Goal: Information Seeking & Learning: Learn about a topic

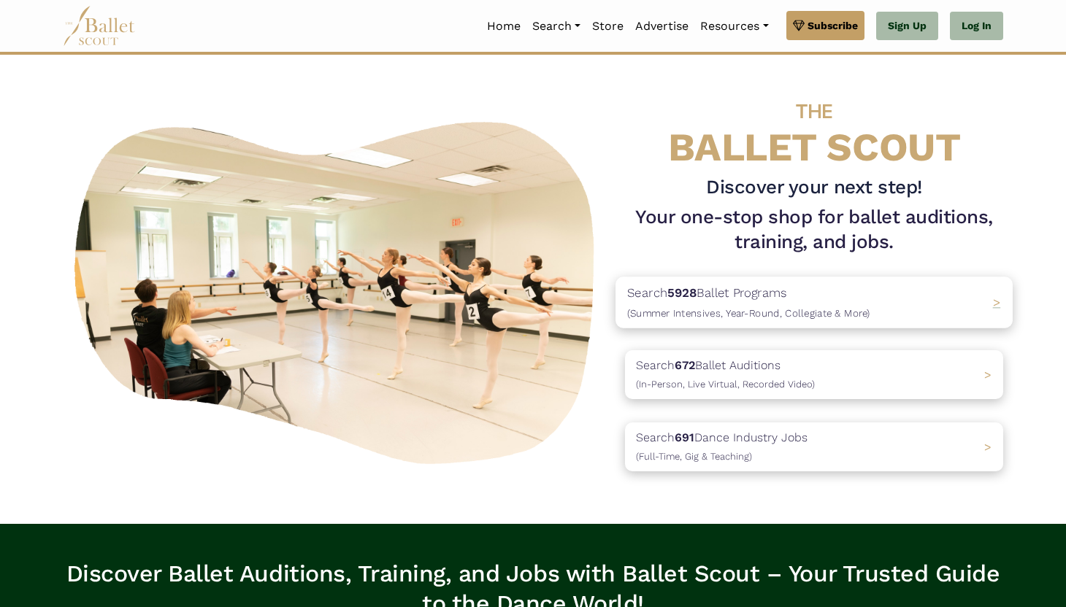
click at [975, 302] on div "Search 5928 Ballet Programs (Summer Intensives, Year-Round, Collegiate & More) >" at bounding box center [813, 302] width 397 height 51
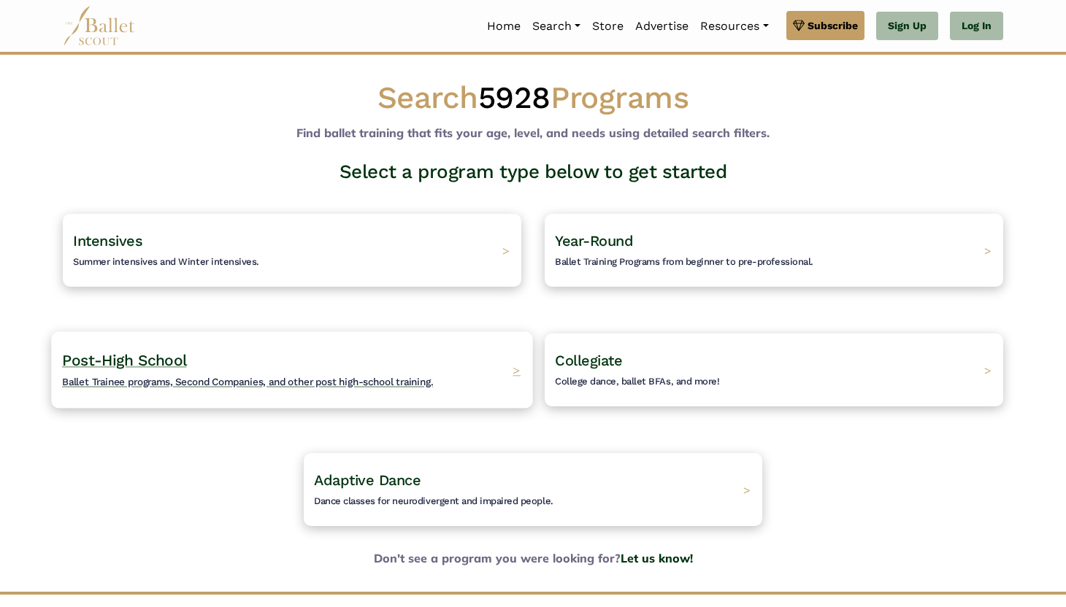
click at [483, 367] on div "Post-High School Ballet Trainee programs, Second Companies, and other post high…" at bounding box center [291, 369] width 481 height 77
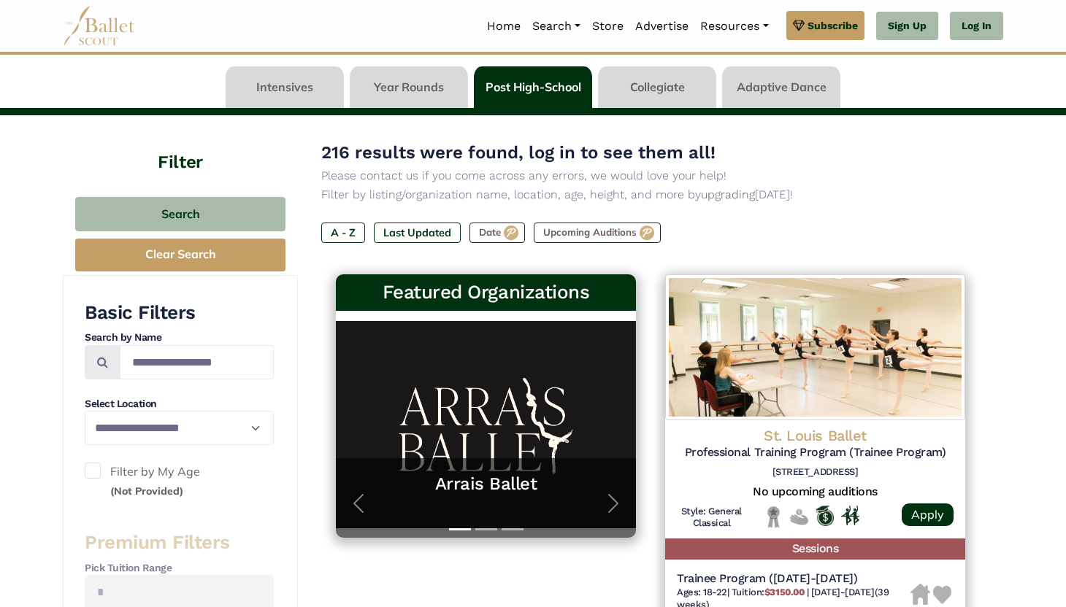
scroll to position [61, 0]
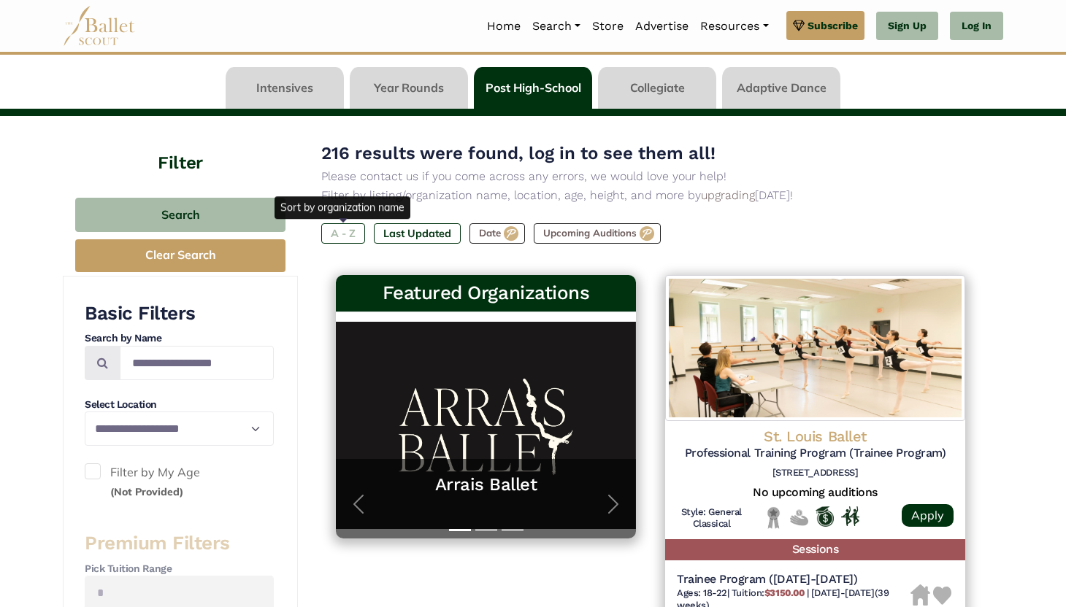
click at [342, 228] on label "A - Z" at bounding box center [343, 233] width 44 height 20
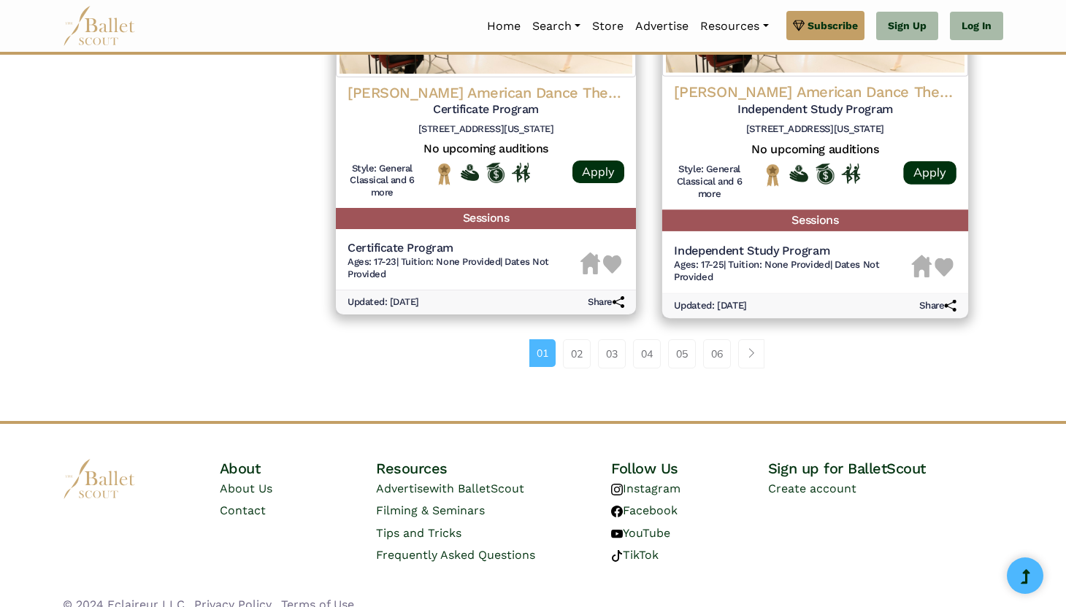
scroll to position [2016, 0]
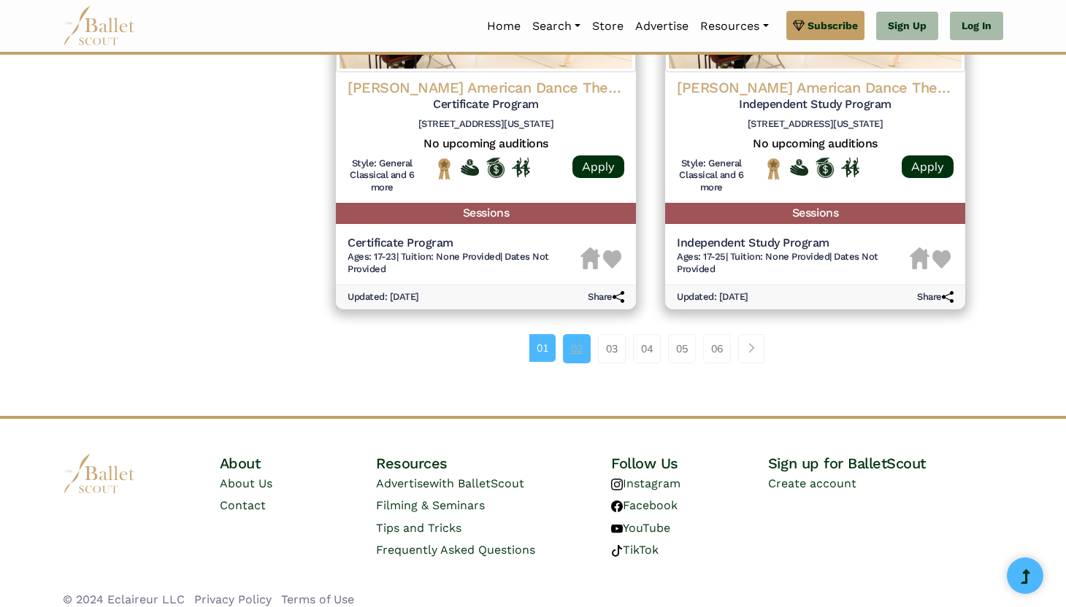
click at [579, 336] on link "02" at bounding box center [577, 348] width 28 height 29
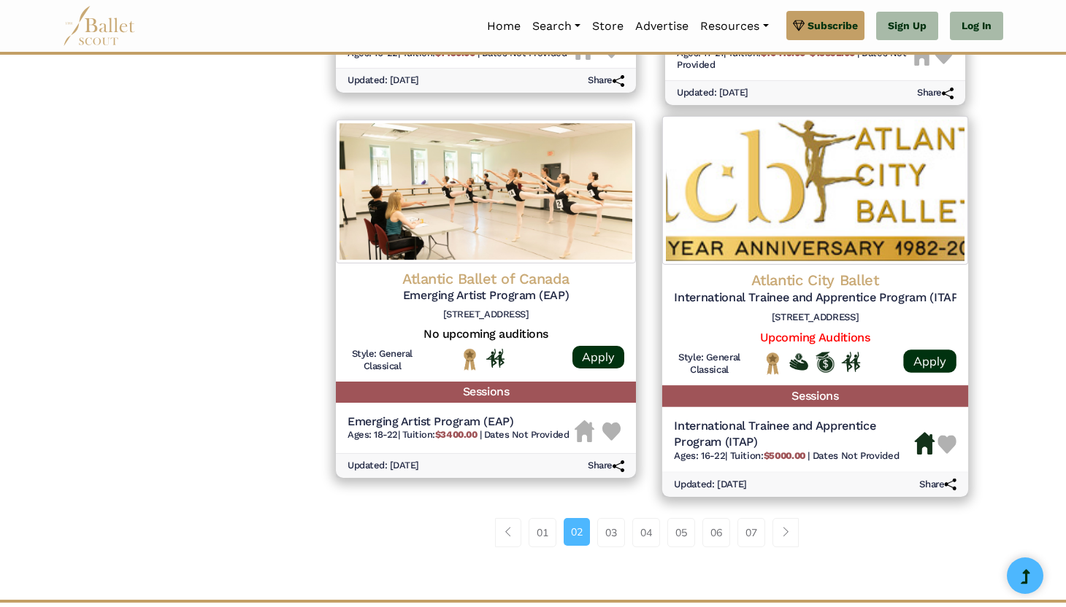
scroll to position [1800, 0]
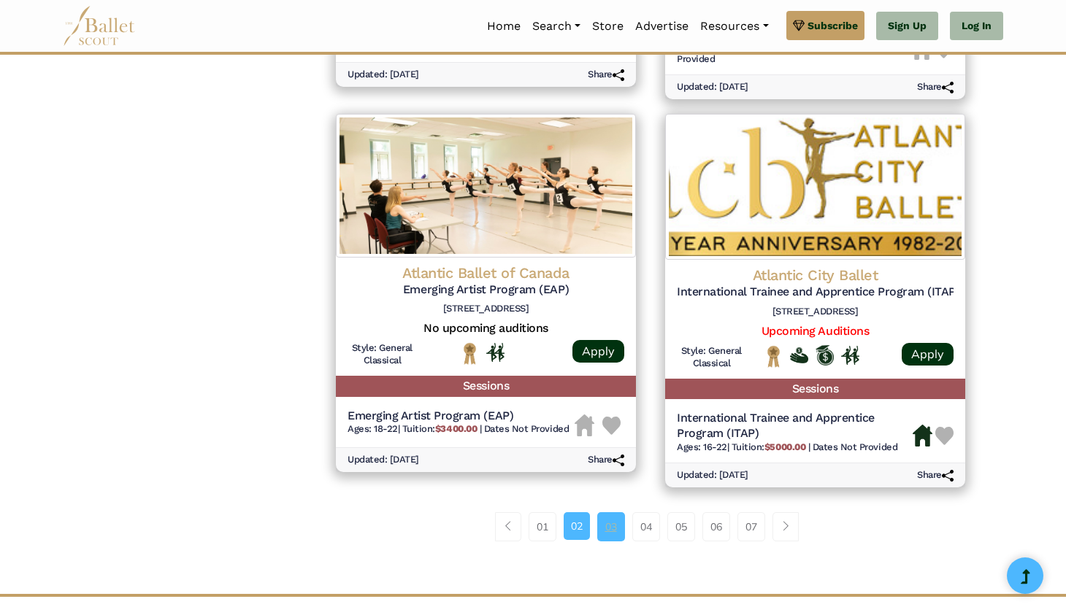
click at [605, 527] on link "03" at bounding box center [611, 527] width 28 height 29
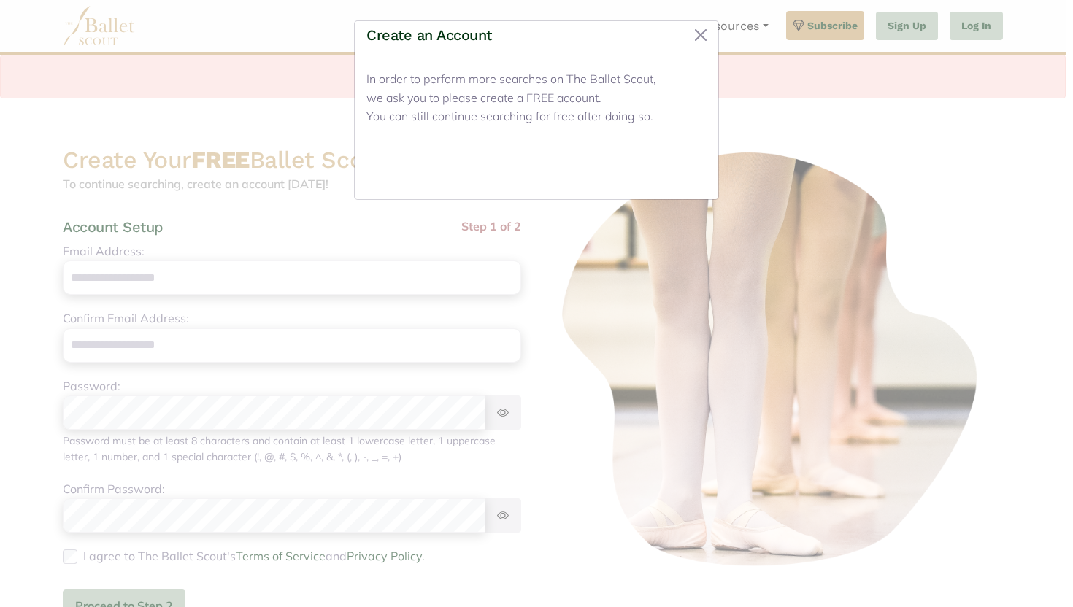
click at [684, 175] on button "Close" at bounding box center [679, 170] width 55 height 34
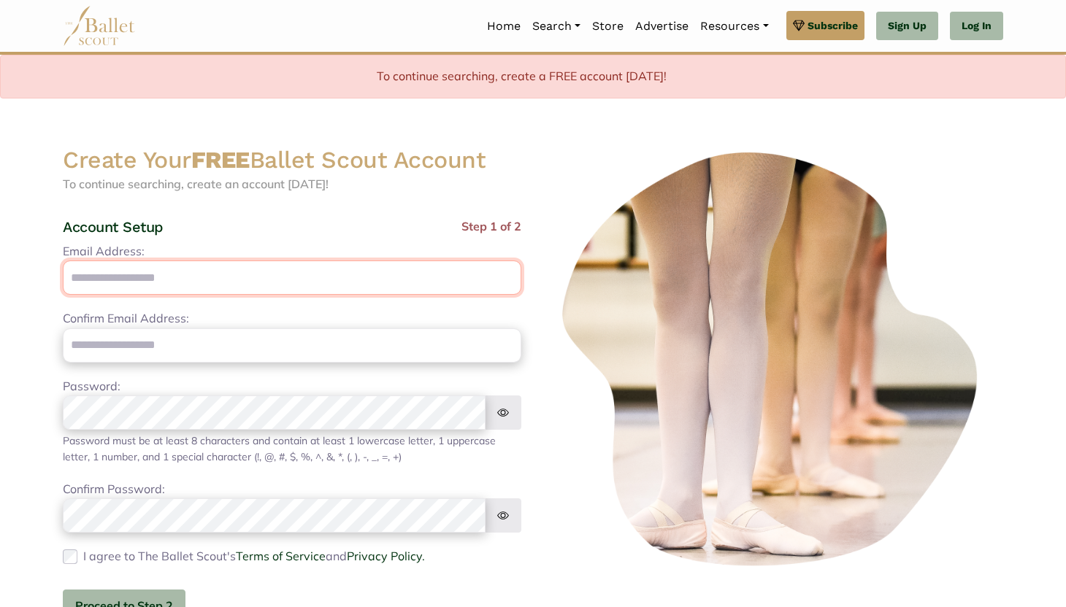
click at [199, 274] on input "Email Address:" at bounding box center [292, 278] width 459 height 34
type input "**********"
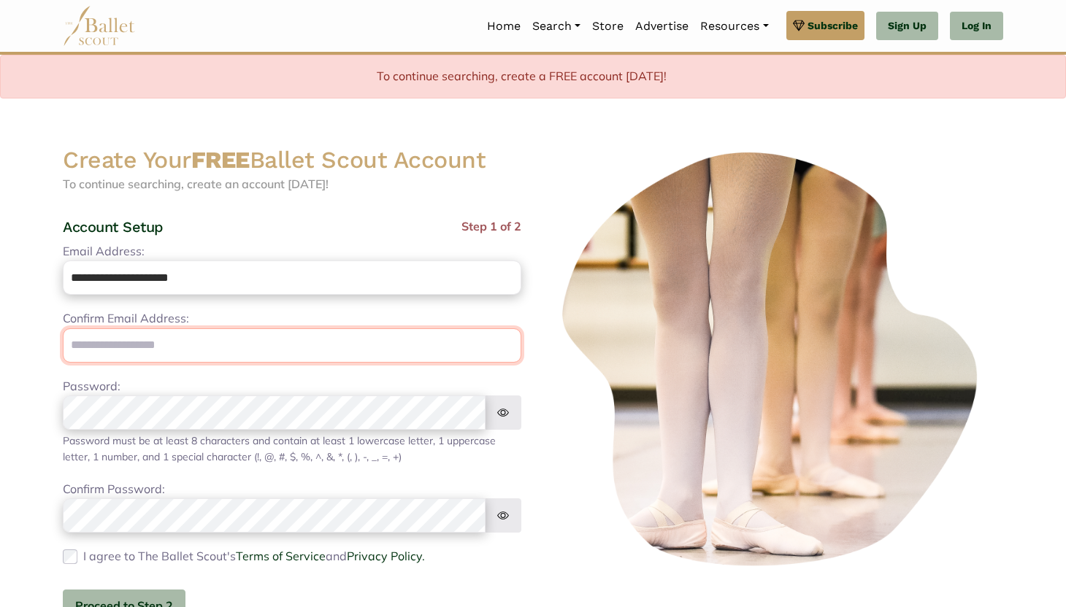
type input "**********"
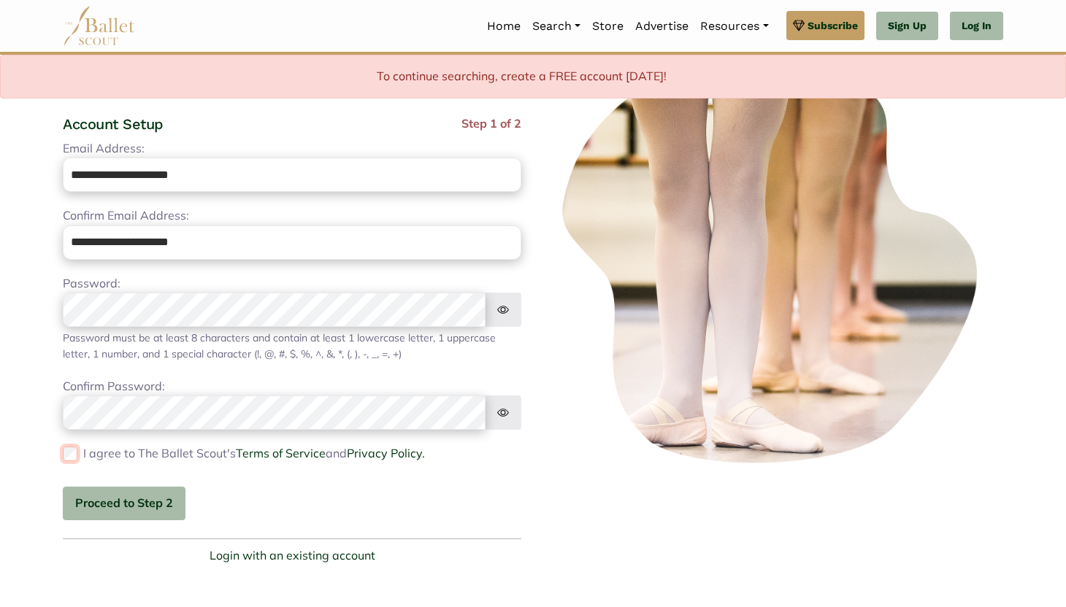
scroll to position [115, 0]
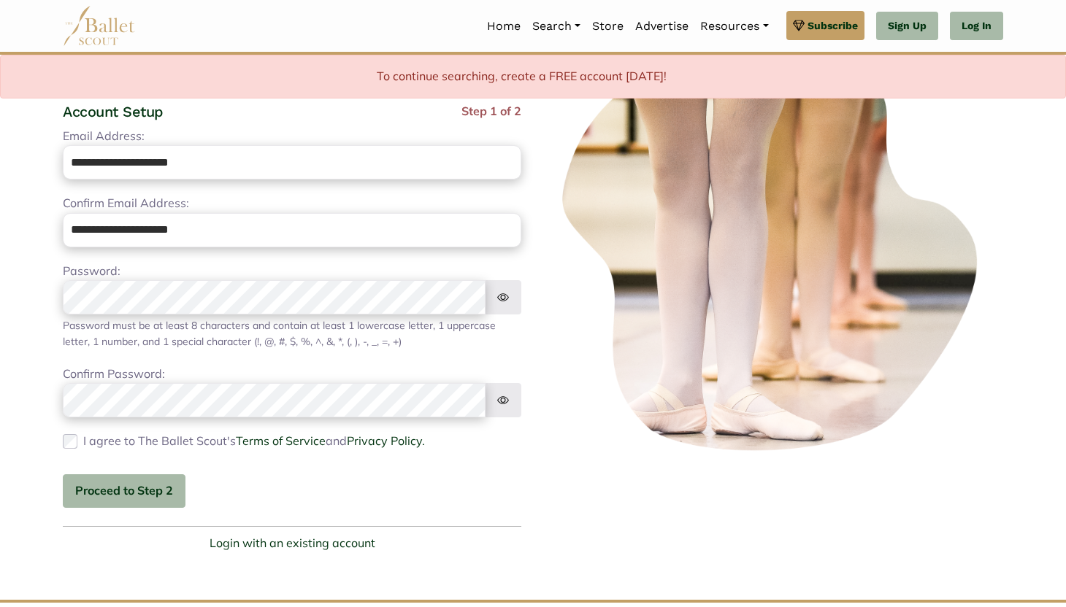
click at [80, 435] on div "I agree to The Ballet Scout's Terms of Service and Privacy Policy. Please agree…" at bounding box center [292, 441] width 459 height 19
click at [140, 488] on button "Proceed to Step 2" at bounding box center [124, 492] width 123 height 34
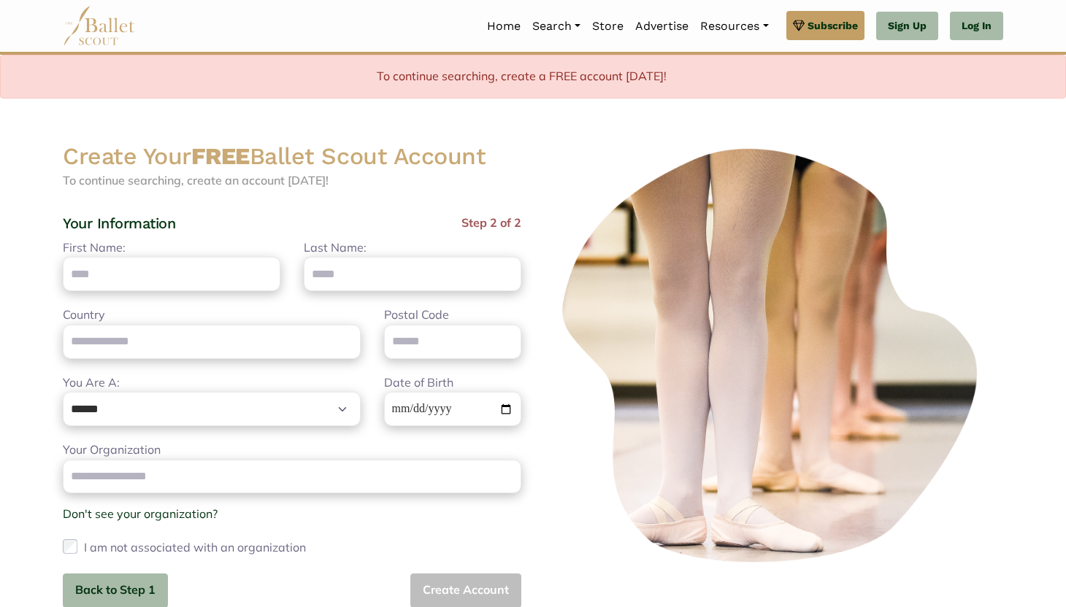
scroll to position [0, 0]
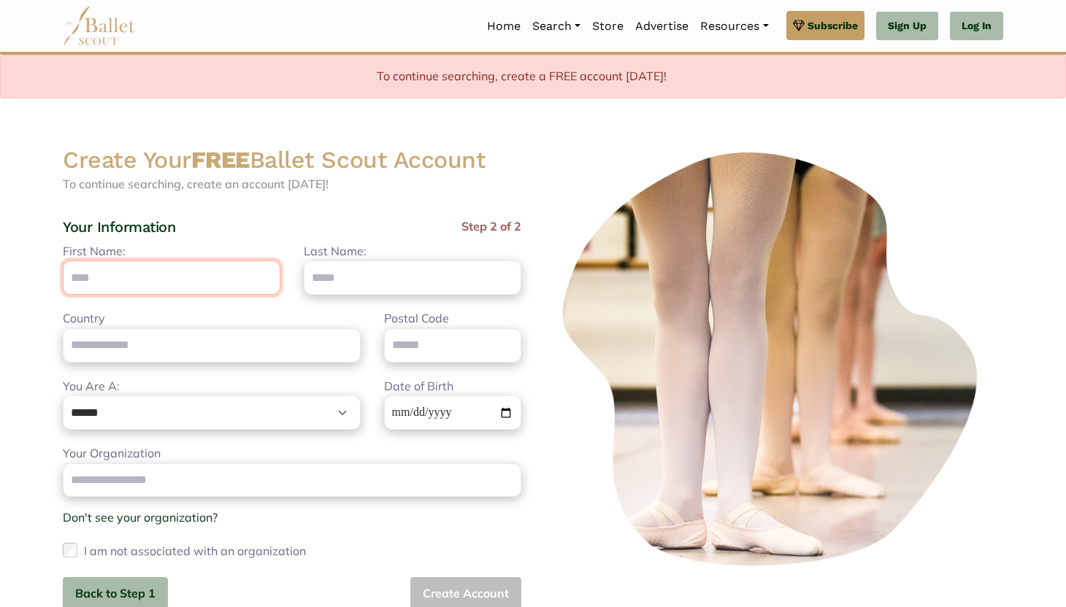
click at [150, 284] on input "First Name:" at bounding box center [172, 278] width 218 height 34
type input "****"
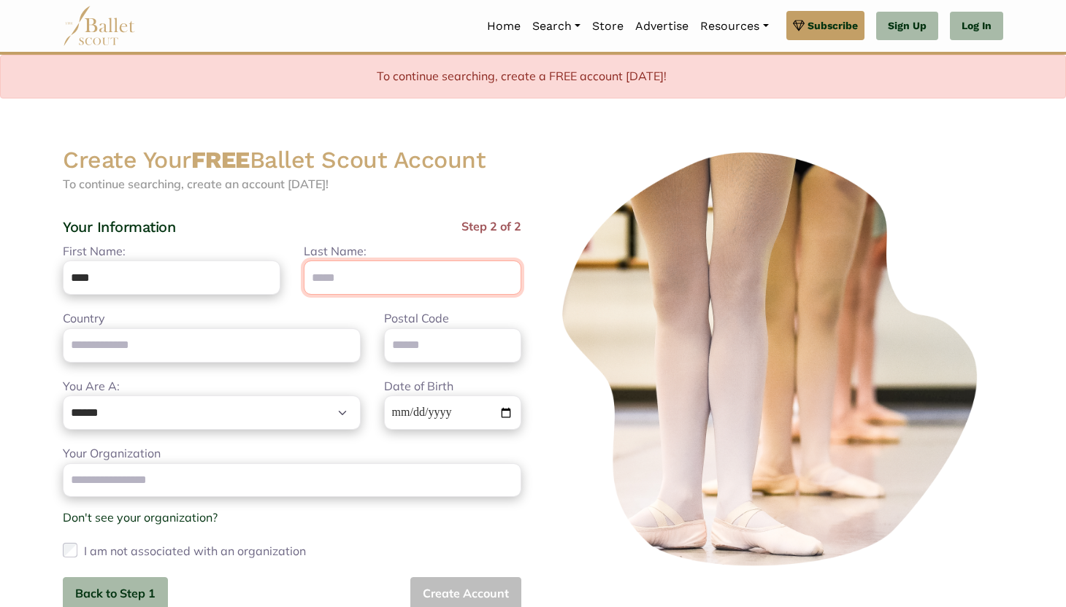
type input "*******"
type input "**********"
type input "*****"
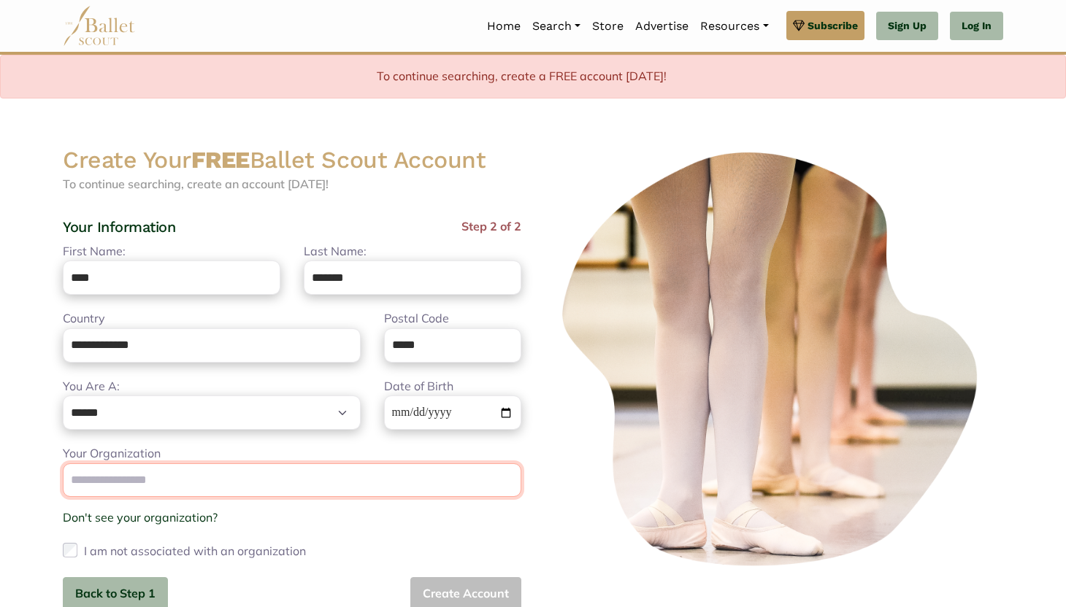
type input "**********"
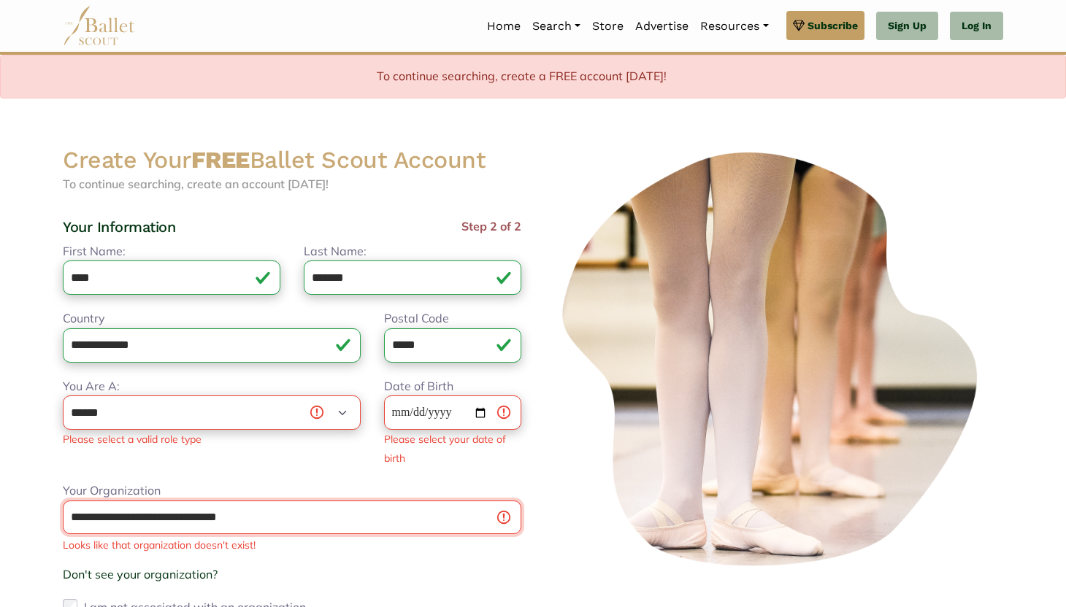
drag, startPoint x: 286, startPoint y: 521, endPoint x: 0, endPoint y: 507, distance: 286.5
click at [0, 507] on body "Premium Feature Make this audition season count. Upgrade to premium for access …" at bounding box center [533, 485] width 1066 height 971
click at [115, 471] on div "**********" at bounding box center [292, 429] width 482 height 105
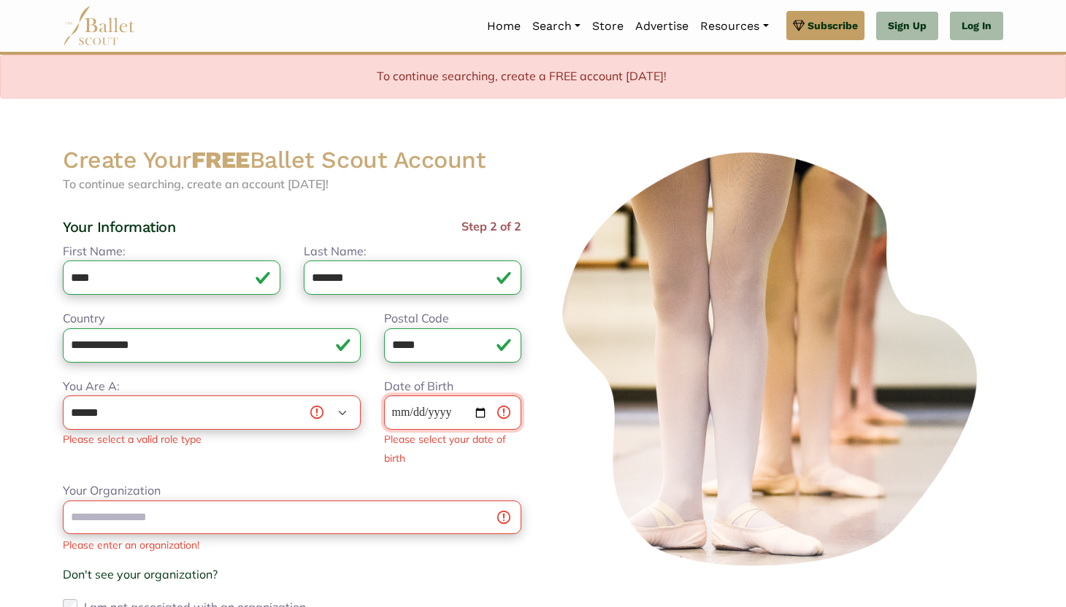
click at [418, 407] on input "Date of Birth" at bounding box center [452, 413] width 137 height 34
click at [398, 413] on input "Date of Birth" at bounding box center [452, 413] width 137 height 34
type input "**********"
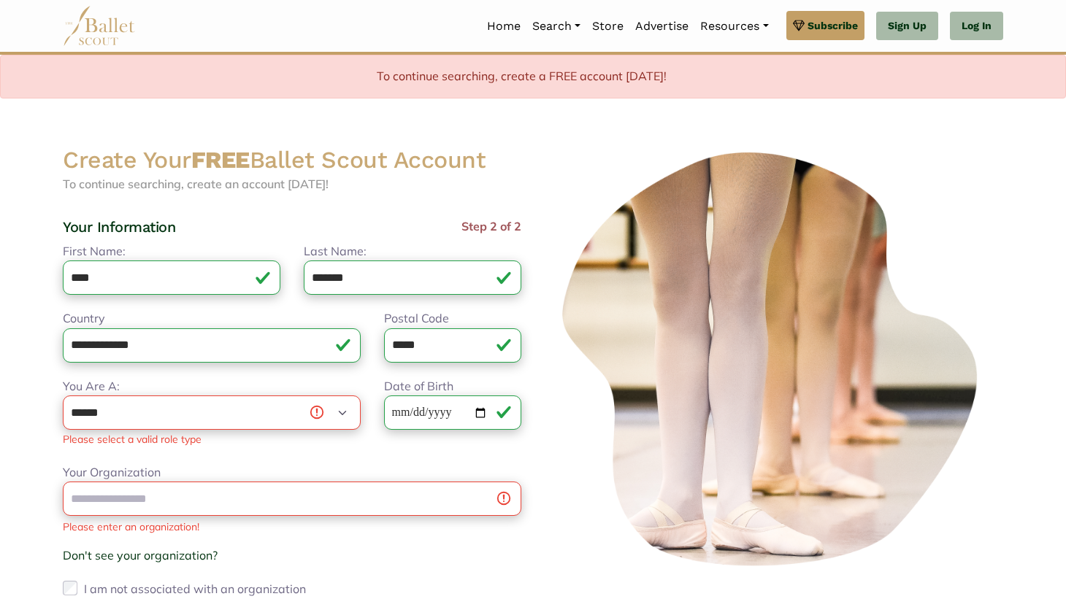
click at [446, 449] on div "**********" at bounding box center [292, 420] width 482 height 86
click at [247, 416] on select "**********" at bounding box center [212, 413] width 298 height 34
select select "*"
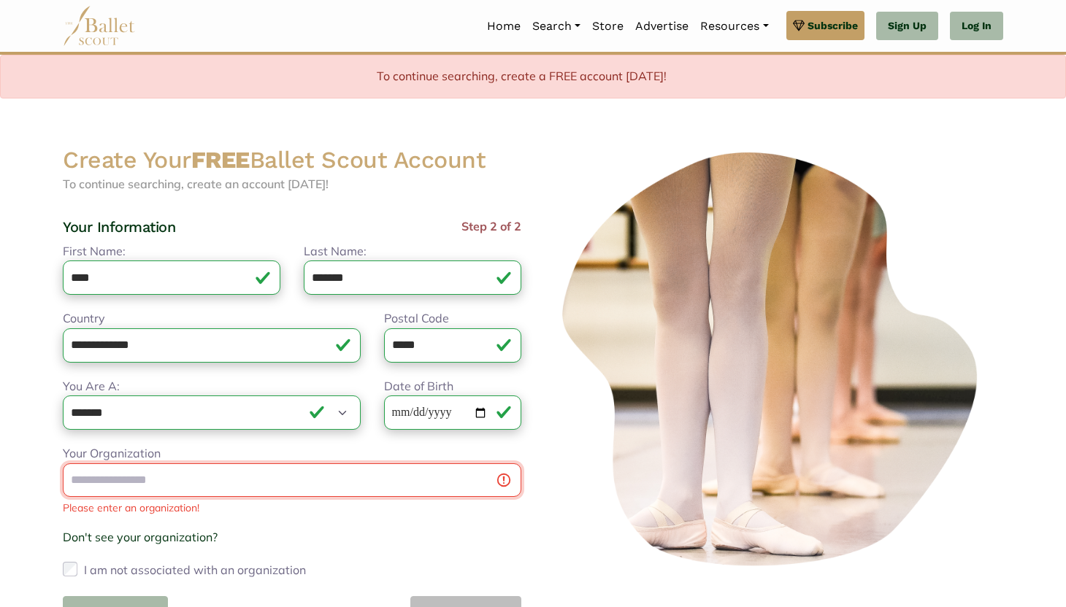
click at [234, 498] on div "Your Organization Please enter an organization! Don't see your organization? × …" at bounding box center [292, 513] width 459 height 137
click at [418, 517] on div "Your Organization Please enter an organization! Don't see your organization? × …" at bounding box center [292, 513] width 459 height 137
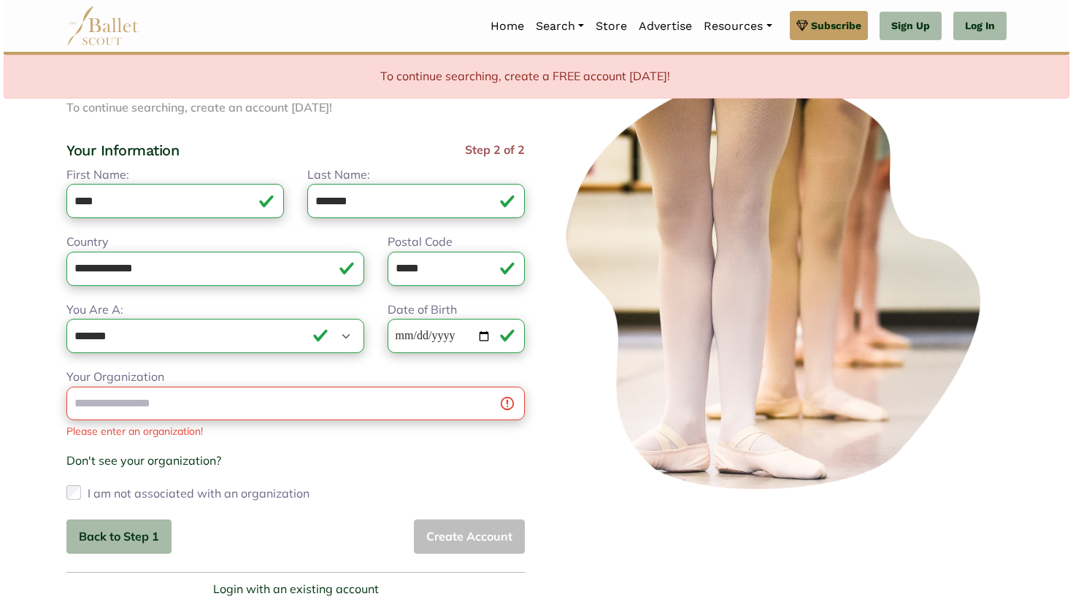
scroll to position [79, 0]
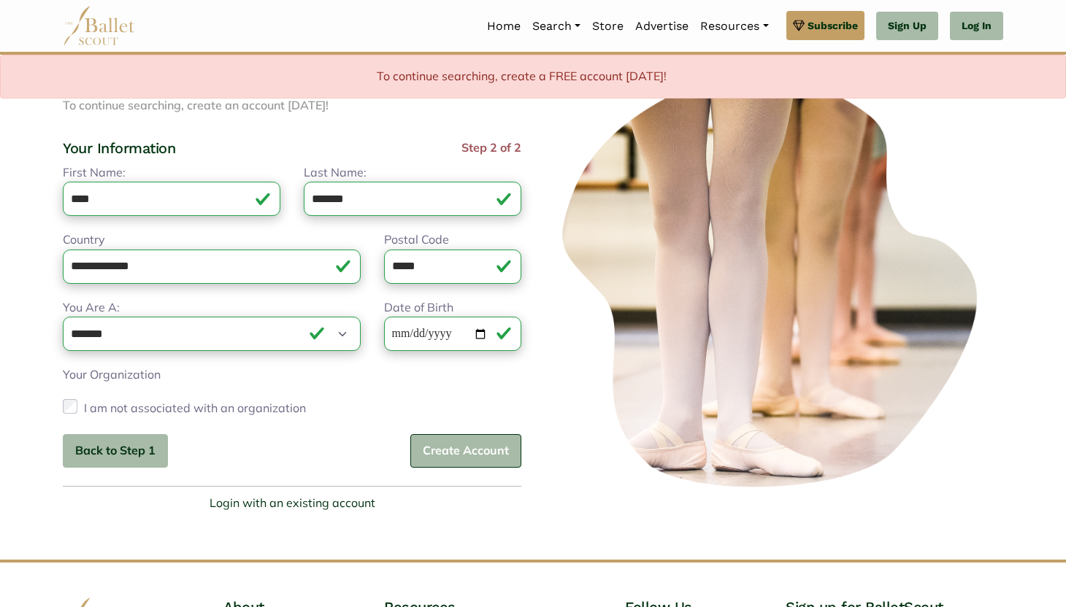
click at [447, 443] on button "Create Account" at bounding box center [465, 451] width 111 height 34
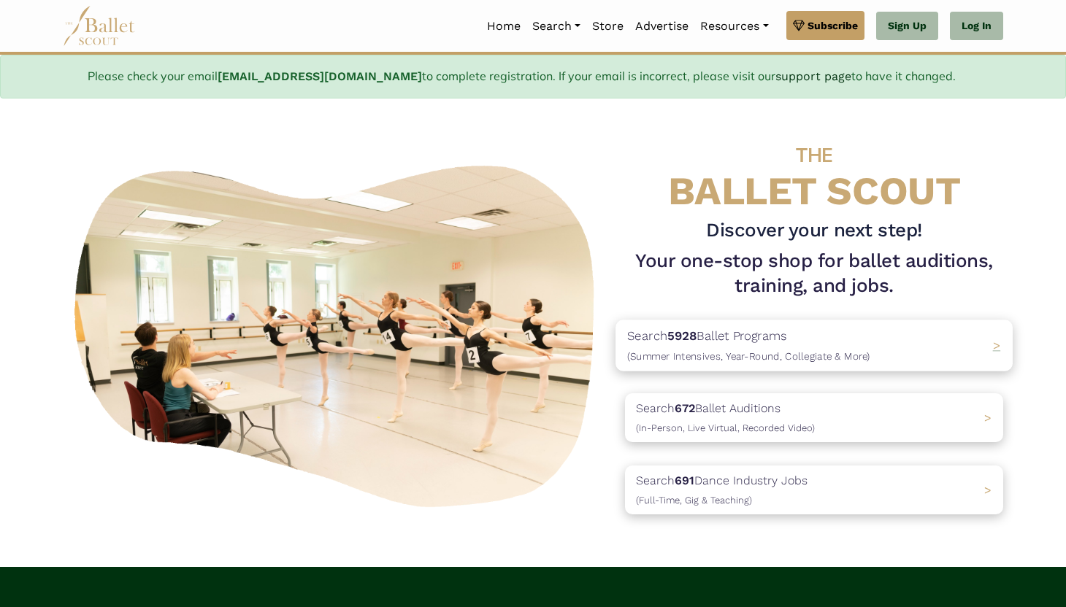
click at [711, 334] on p "Search 5928 Ballet Programs (Summer Intensives, Year-Round, Collegiate & More)" at bounding box center [748, 345] width 243 height 39
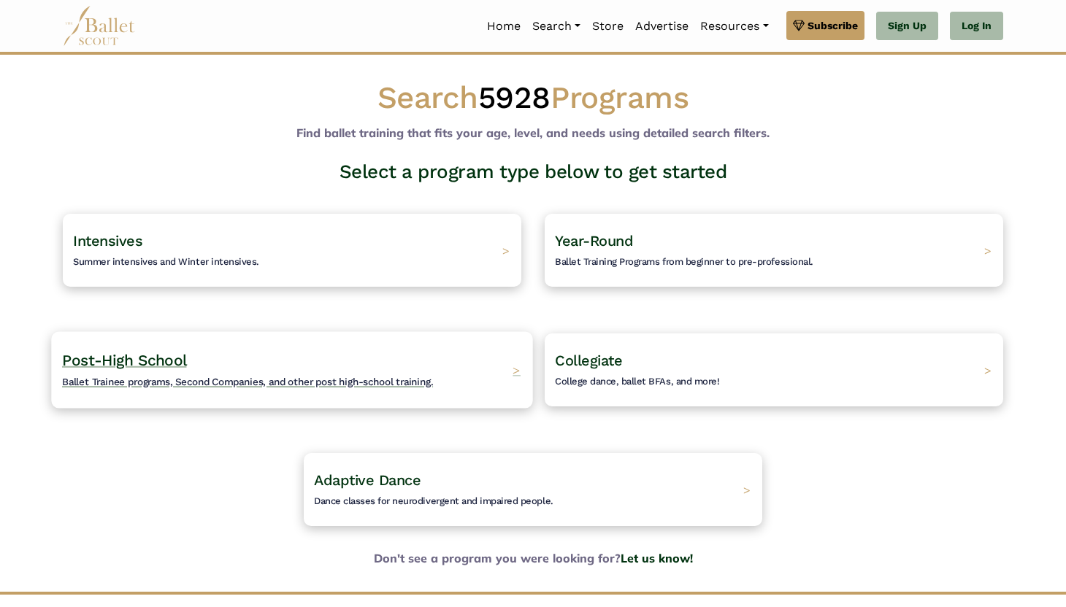
click at [382, 369] on h4 "Post-High School Ballet Trainee programs, Second Companies, and other post high…" at bounding box center [247, 370] width 371 height 40
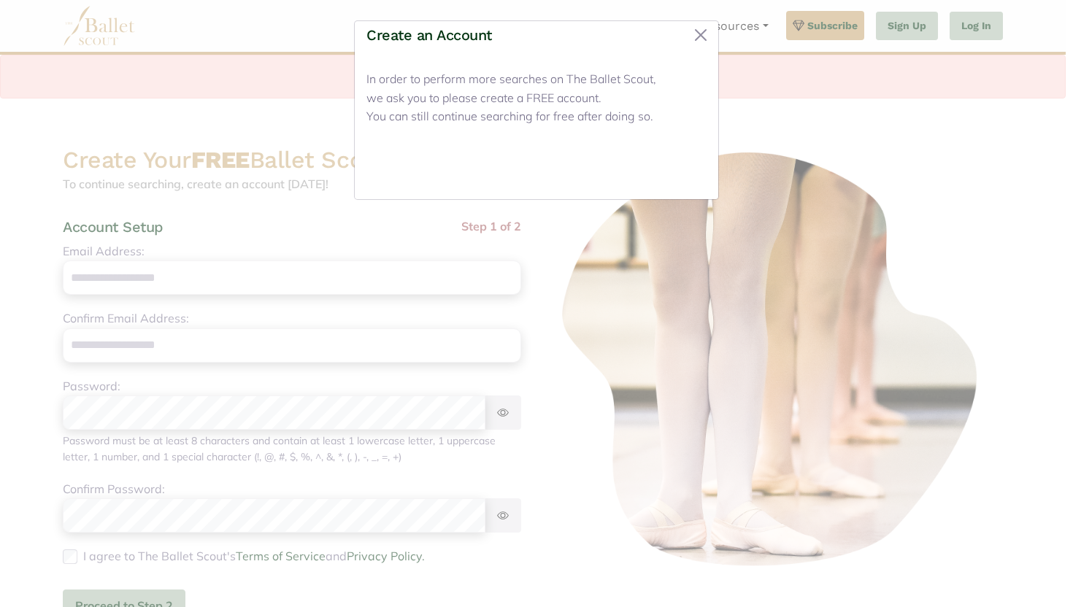
click at [675, 172] on button "Close" at bounding box center [679, 170] width 55 height 34
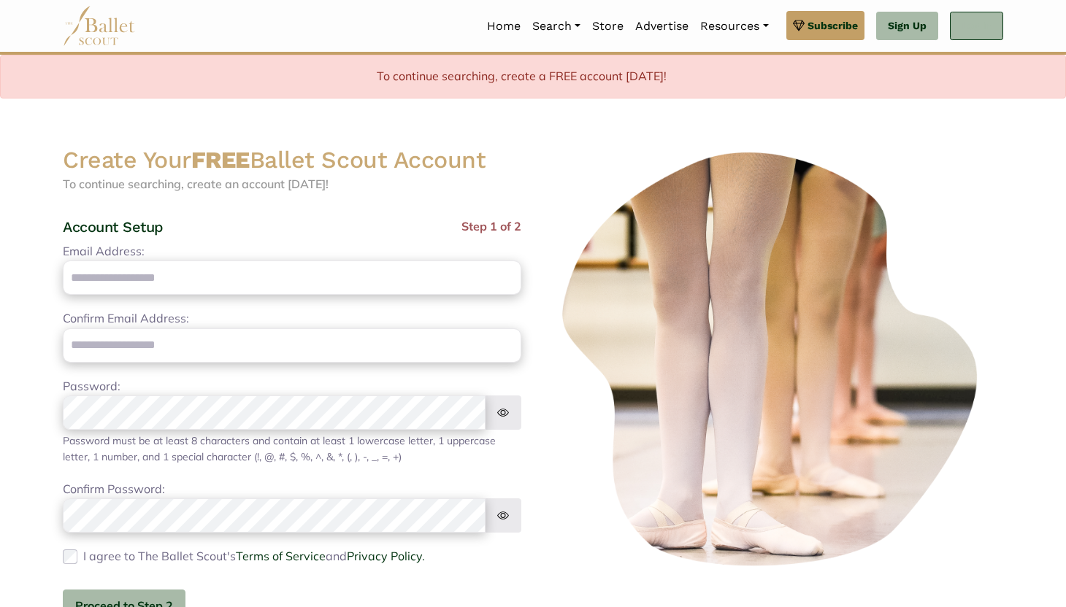
click at [979, 25] on link "Log In" at bounding box center [976, 26] width 53 height 29
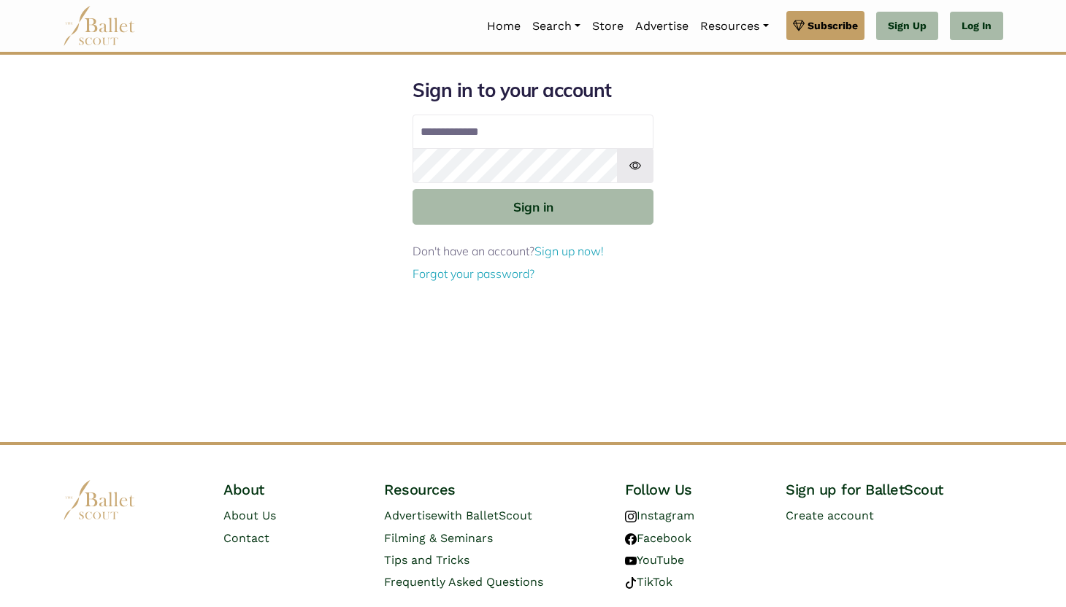
click at [507, 123] on input "Email address" at bounding box center [533, 132] width 241 height 35
type input "**********"
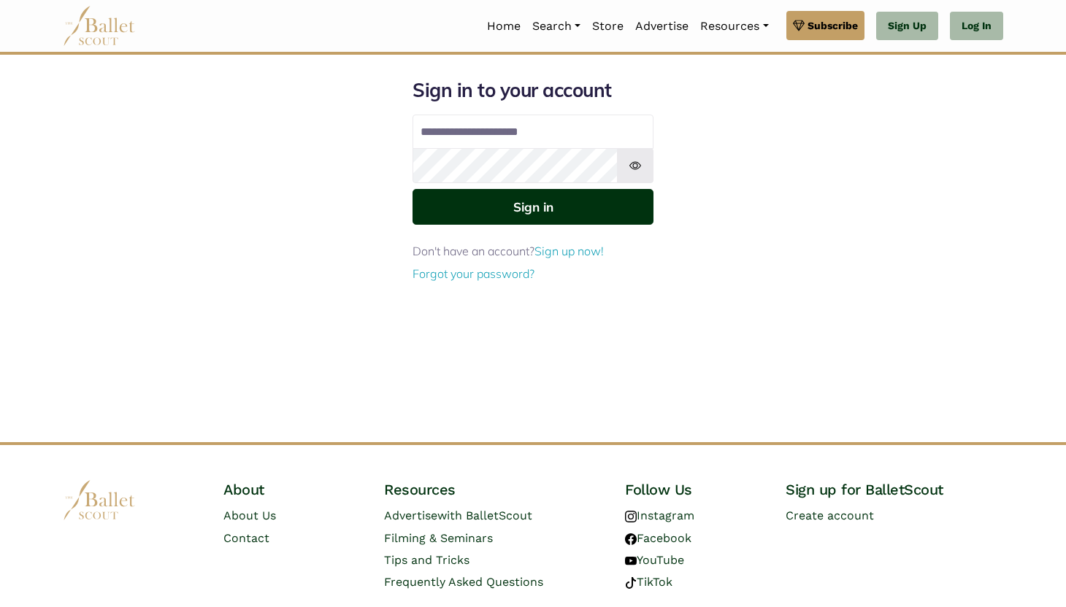
click at [537, 197] on button "Sign in" at bounding box center [533, 207] width 241 height 36
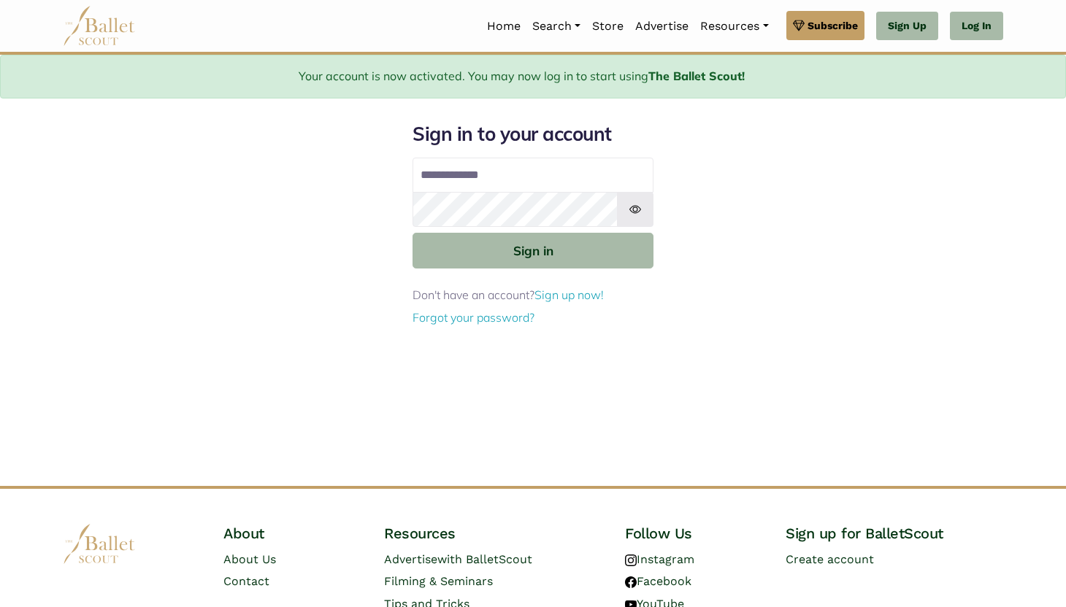
click at [540, 174] on input "Email address" at bounding box center [533, 175] width 241 height 35
type input "**********"
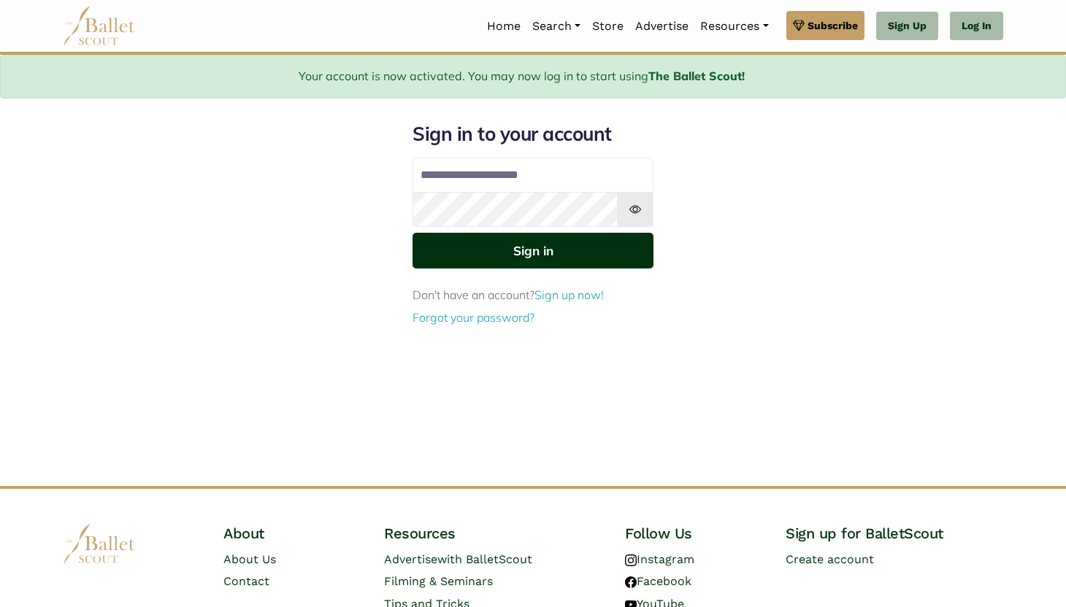
click at [546, 243] on button "Sign in" at bounding box center [533, 251] width 241 height 36
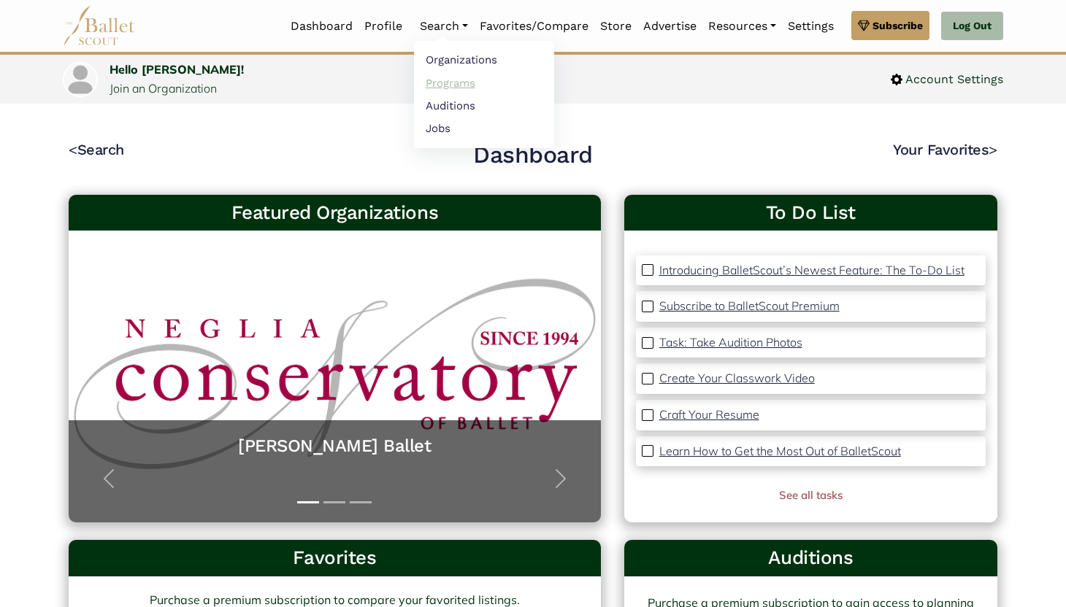
click at [447, 83] on link "Programs" at bounding box center [484, 83] width 140 height 23
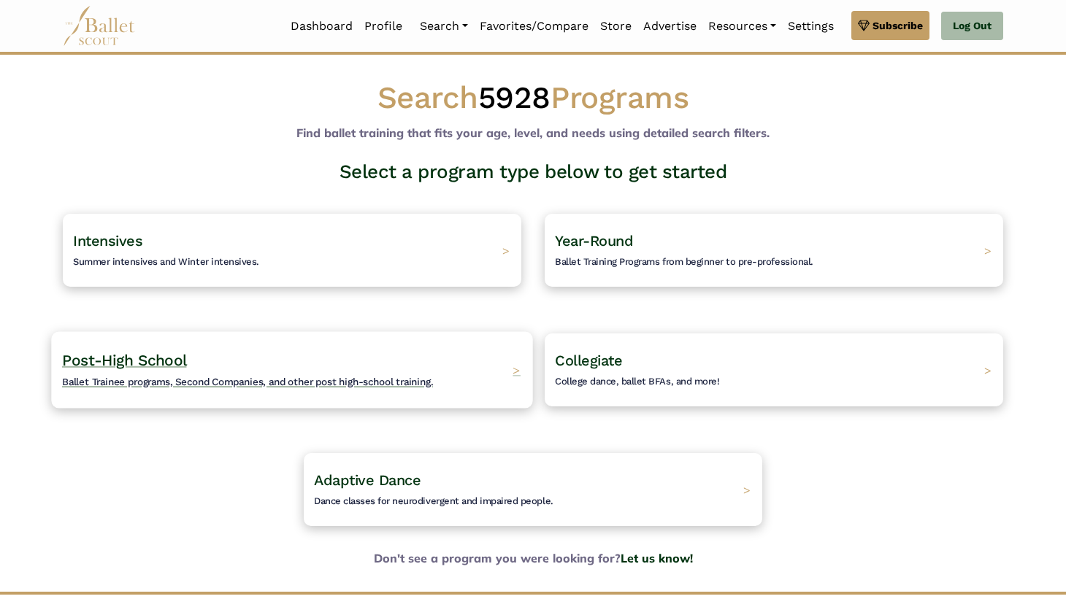
click at [378, 367] on h4 "Post-High School Ballet Trainee programs, Second Companies, and other post high…" at bounding box center [247, 370] width 371 height 40
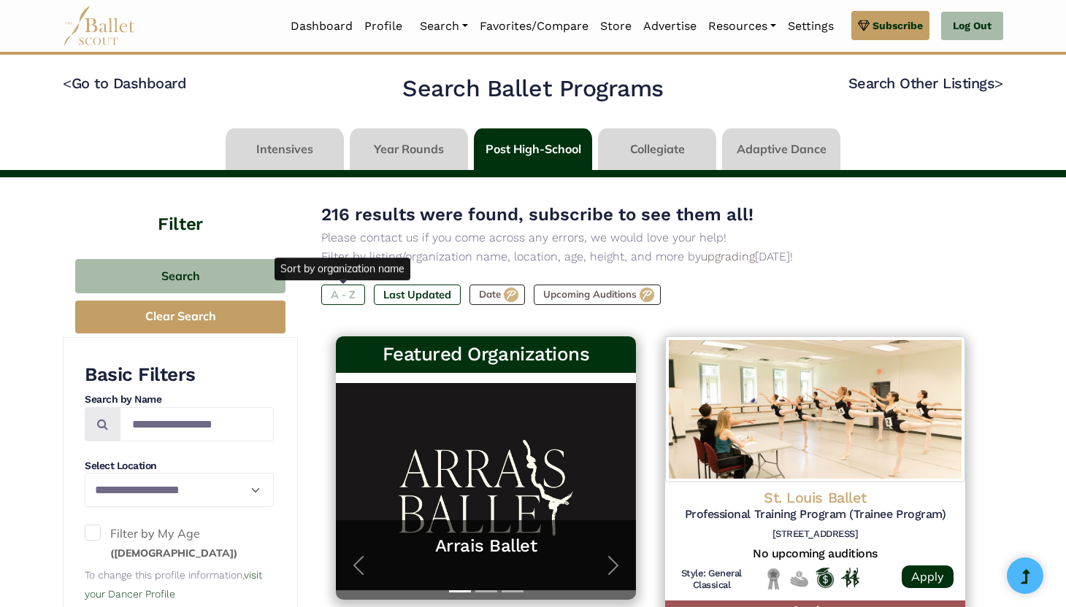
click at [350, 298] on label "A - Z" at bounding box center [343, 295] width 44 height 20
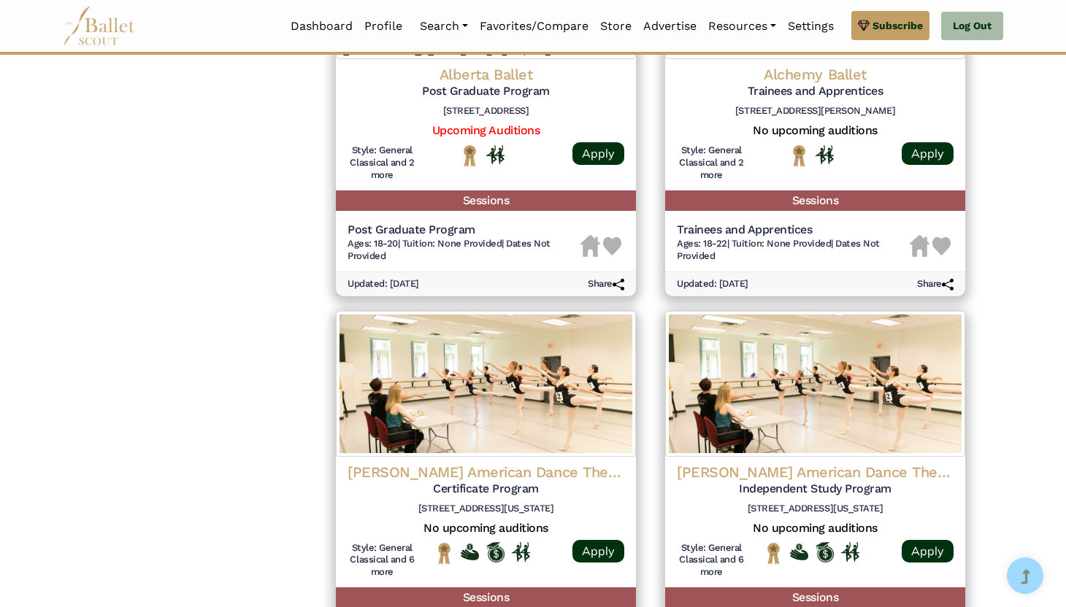
scroll to position [2016, 0]
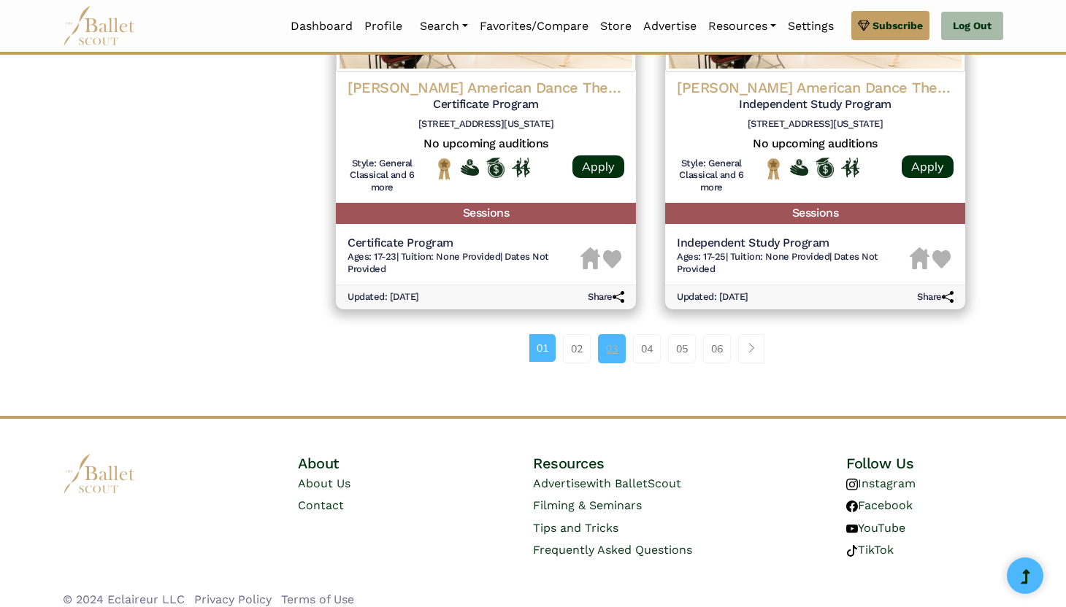
click at [622, 337] on link "03" at bounding box center [612, 348] width 28 height 29
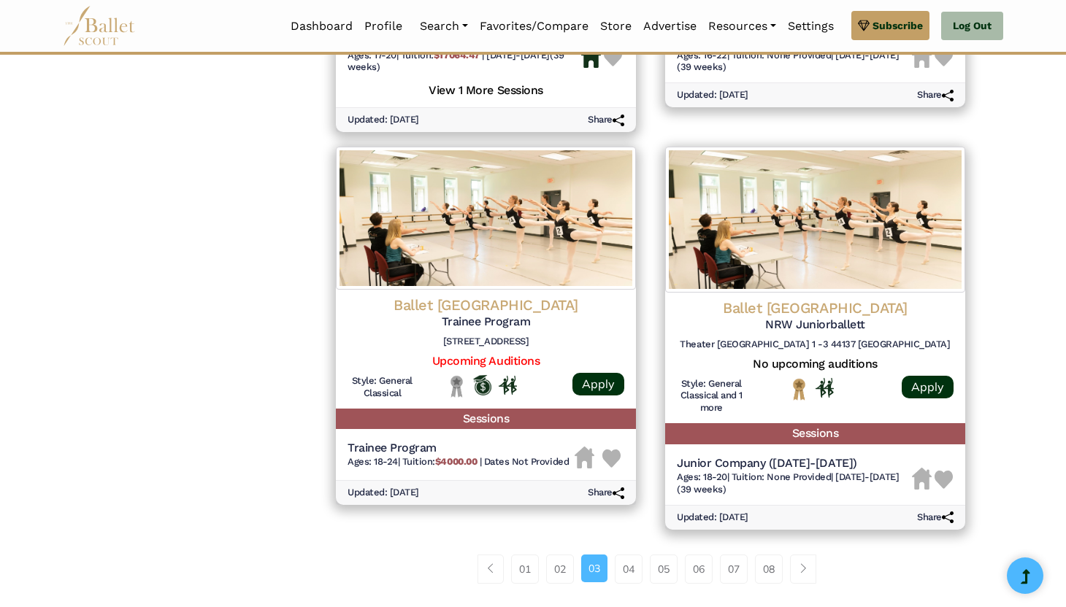
scroll to position [1795, 0]
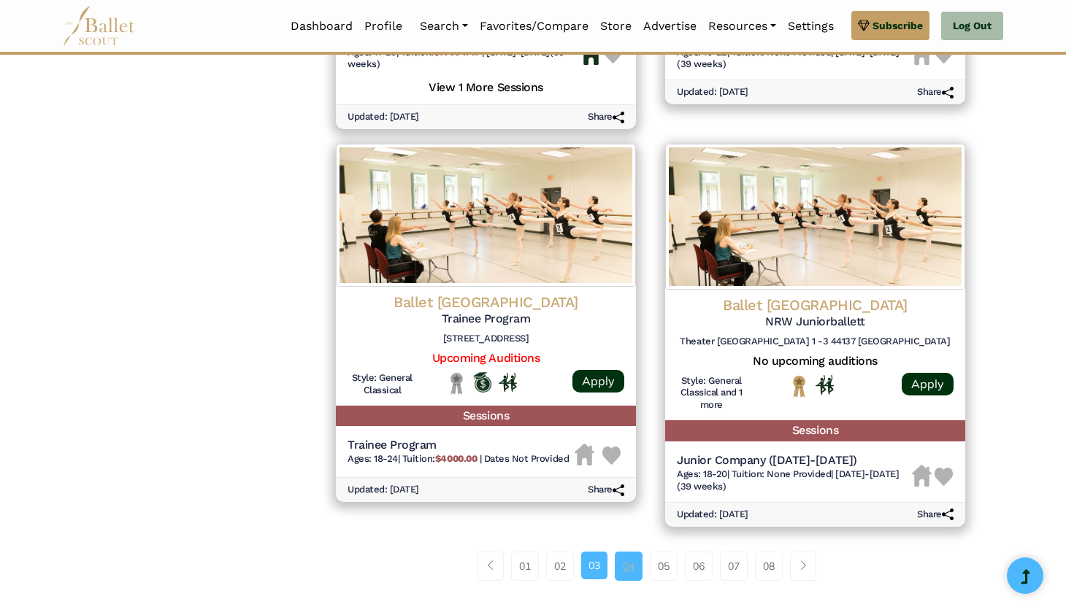
click at [630, 567] on link "04" at bounding box center [629, 566] width 28 height 29
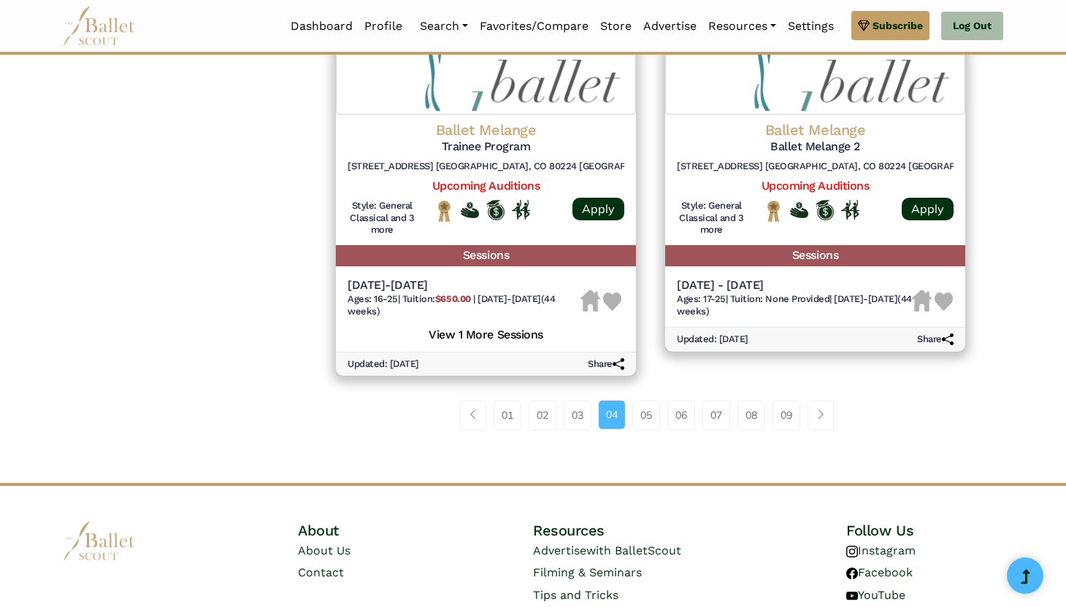
scroll to position [1972, 0]
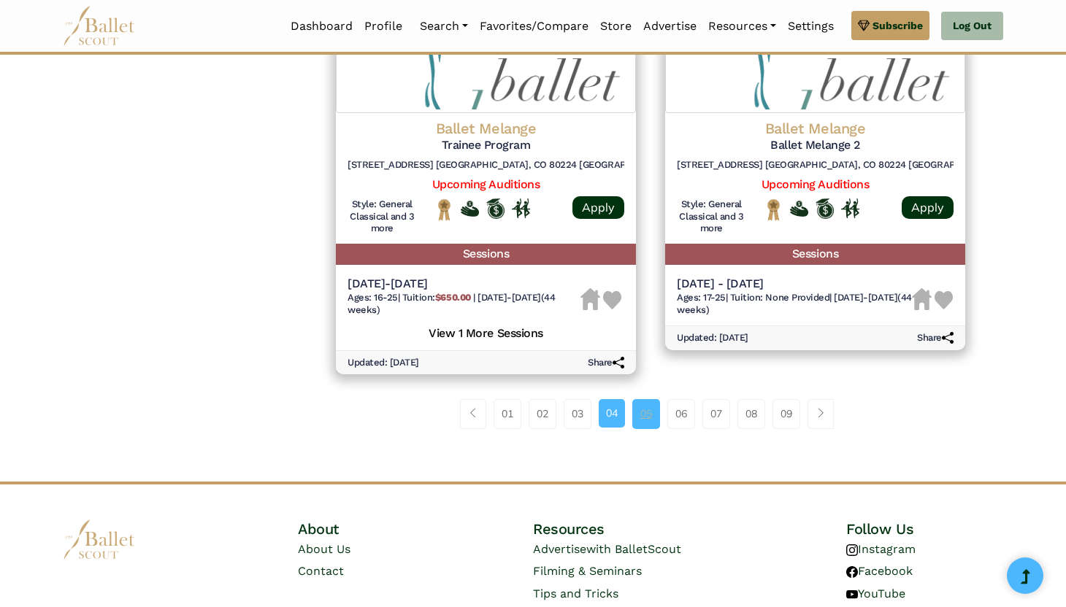
click at [645, 416] on link "05" at bounding box center [646, 413] width 28 height 29
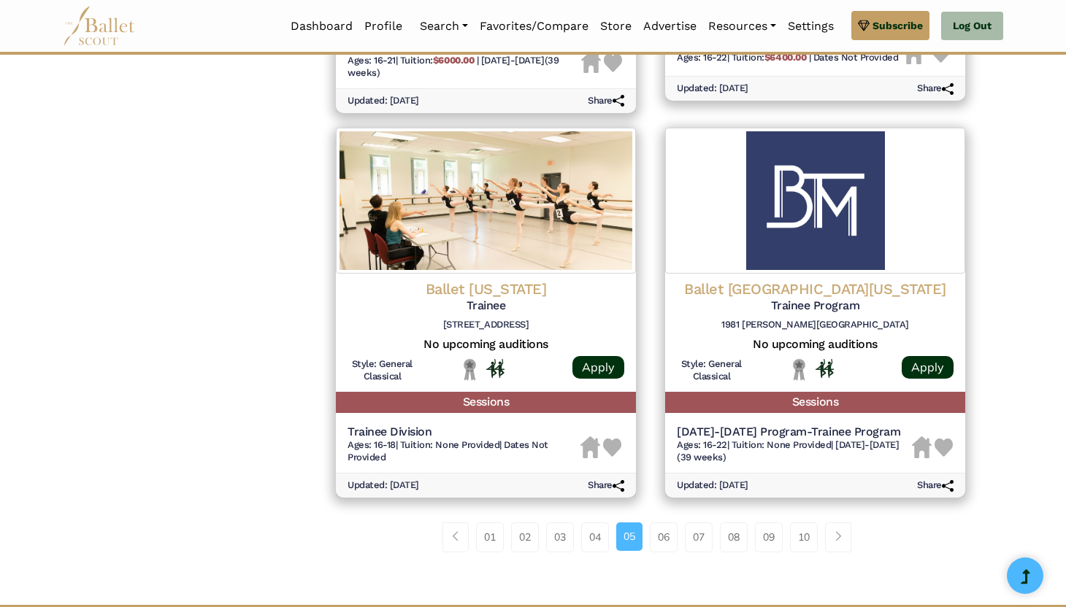
scroll to position [1761, 0]
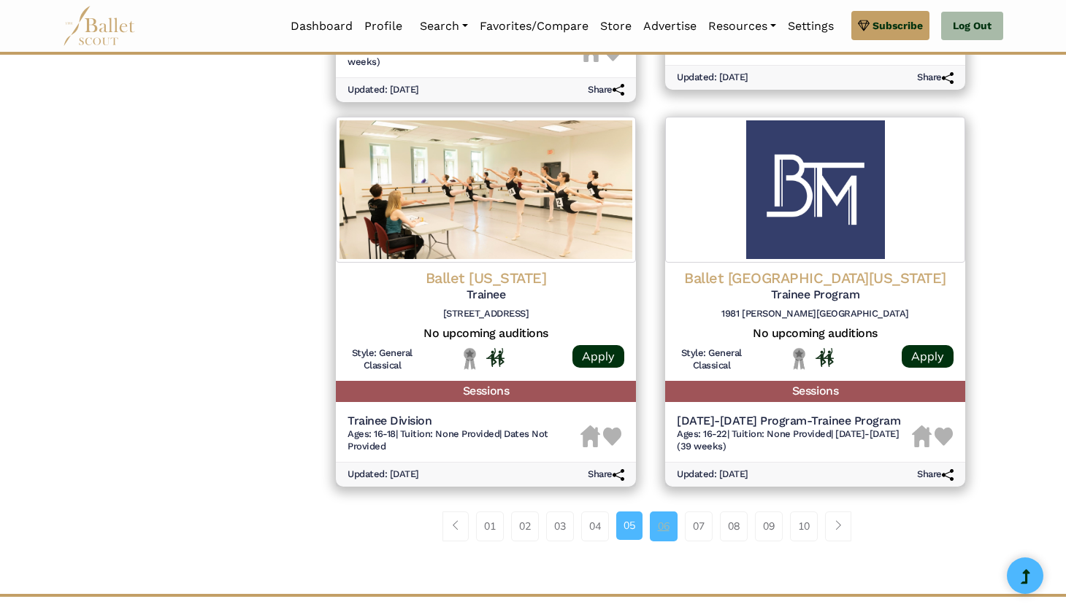
click at [661, 524] on link "06" at bounding box center [664, 526] width 28 height 29
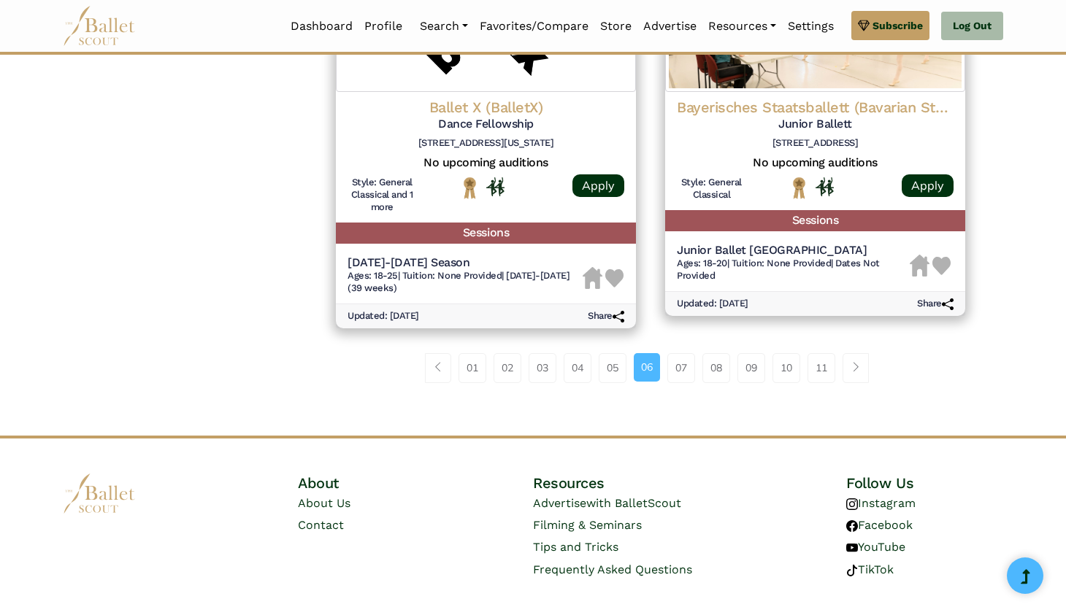
scroll to position [1931, 0]
click at [681, 373] on link "07" at bounding box center [681, 368] width 28 height 29
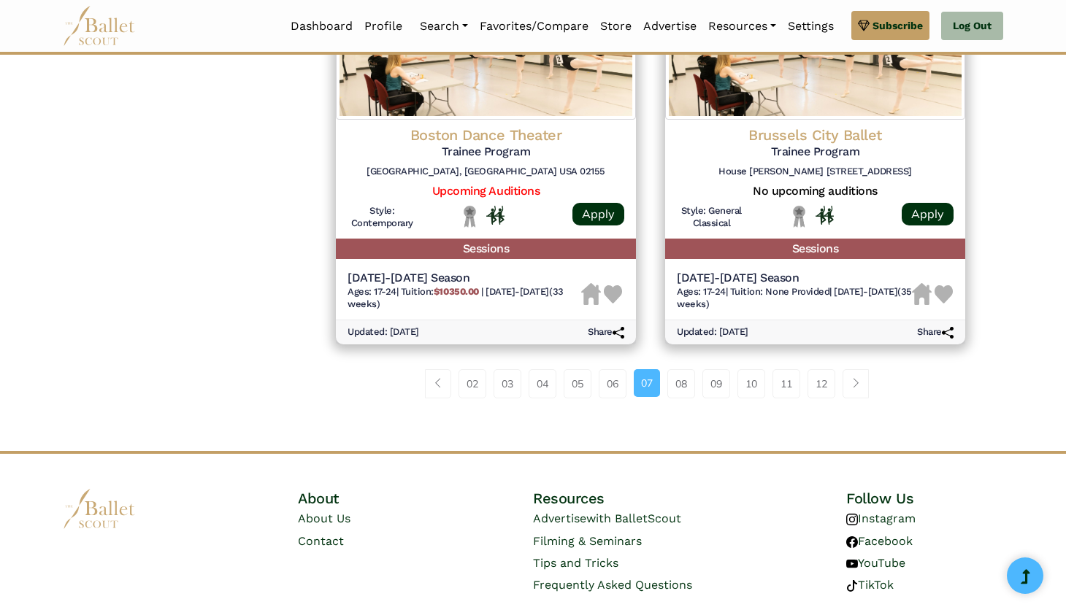
scroll to position [1943, 0]
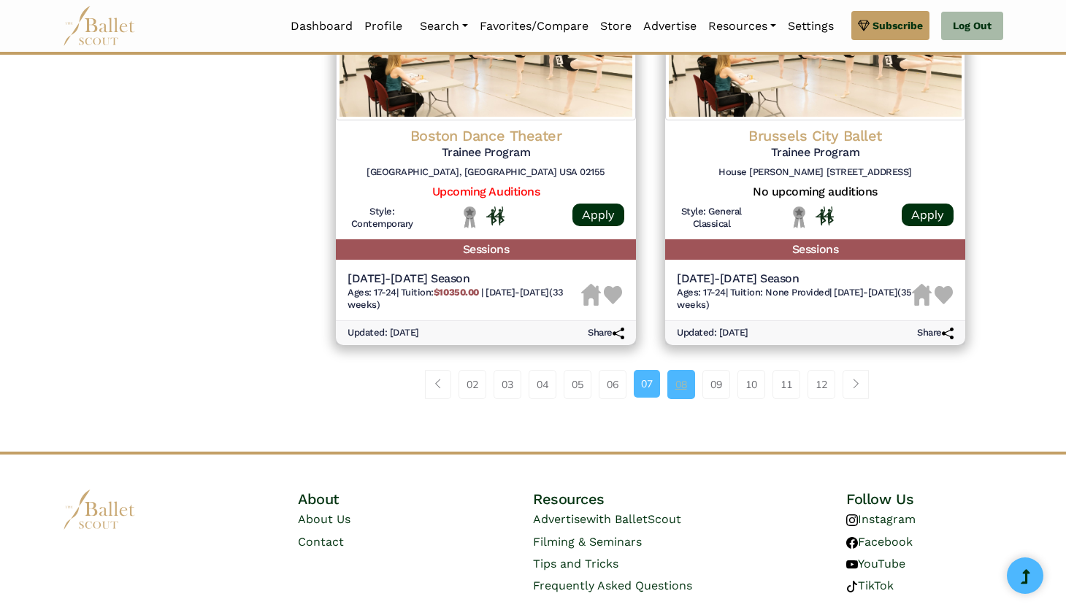
click at [686, 383] on link "08" at bounding box center [681, 384] width 28 height 29
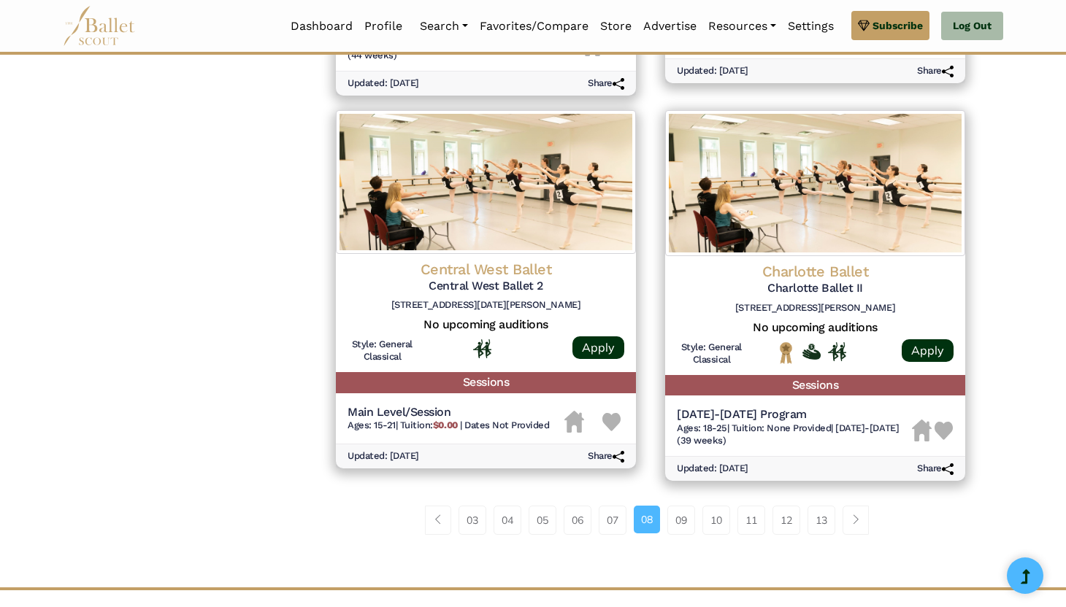
scroll to position [1806, 0]
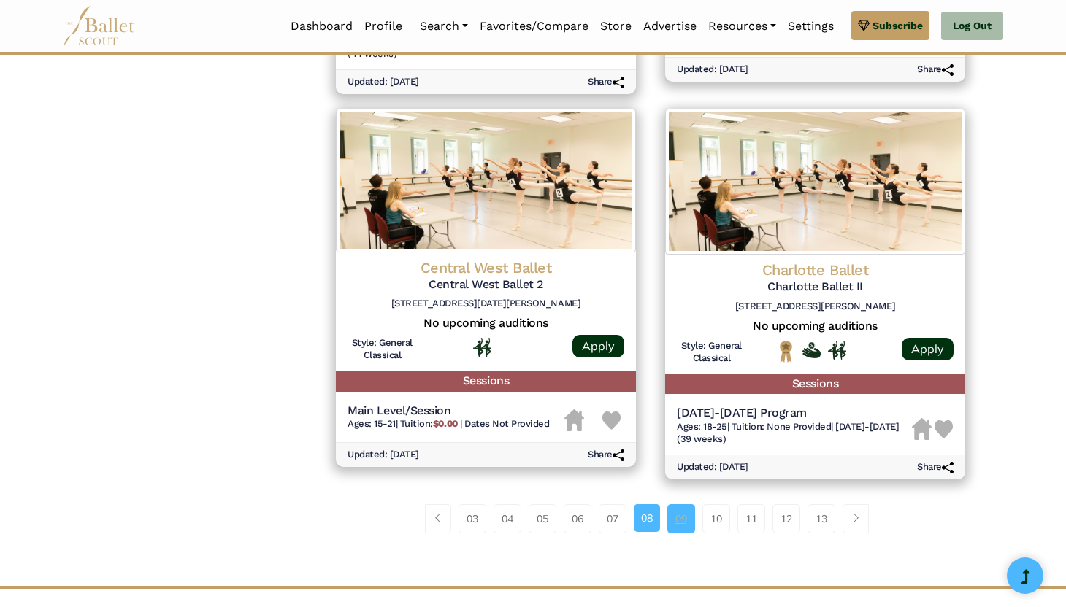
click at [678, 516] on link "09" at bounding box center [681, 519] width 28 height 29
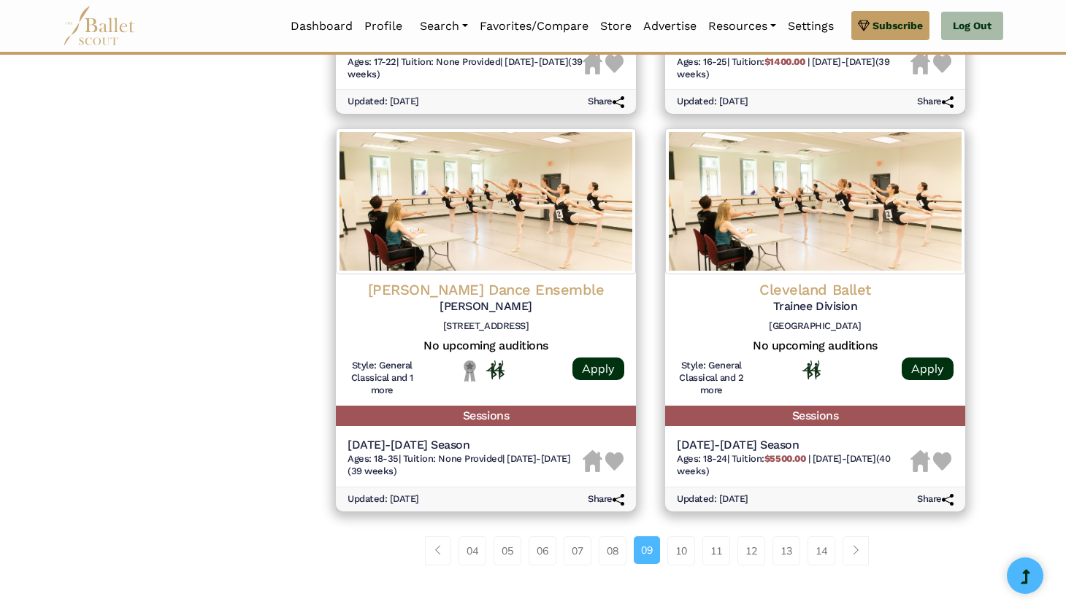
scroll to position [1790, 0]
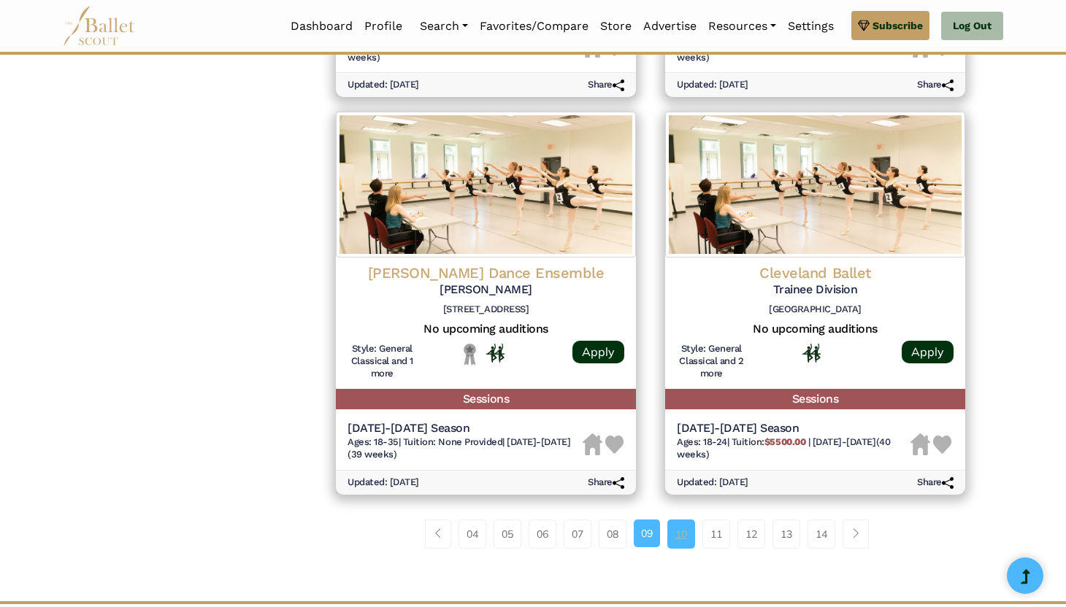
click at [680, 529] on link "10" at bounding box center [681, 534] width 28 height 29
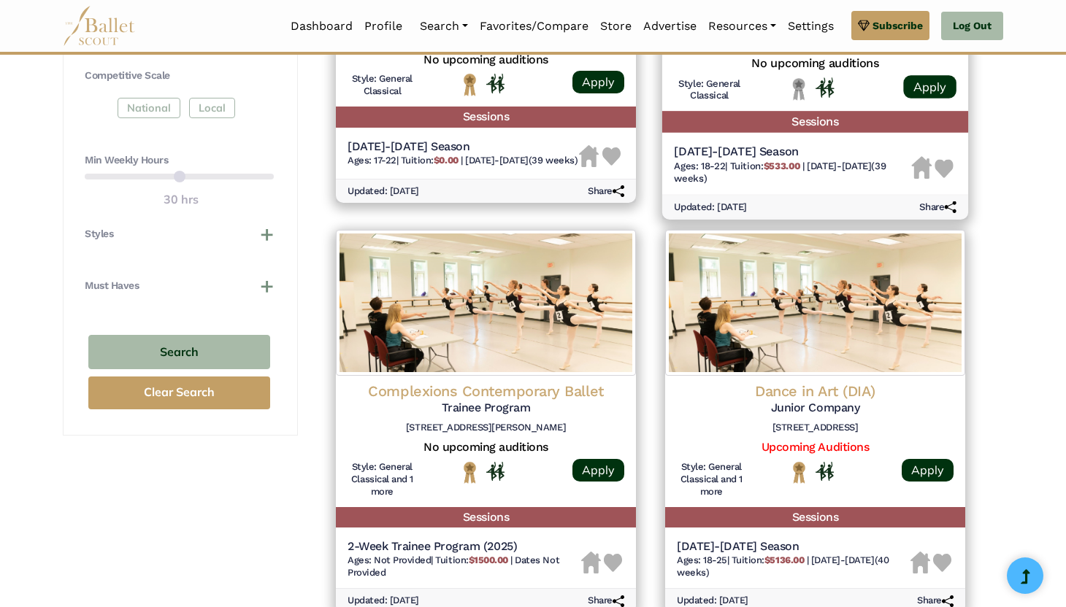
scroll to position [874, 0]
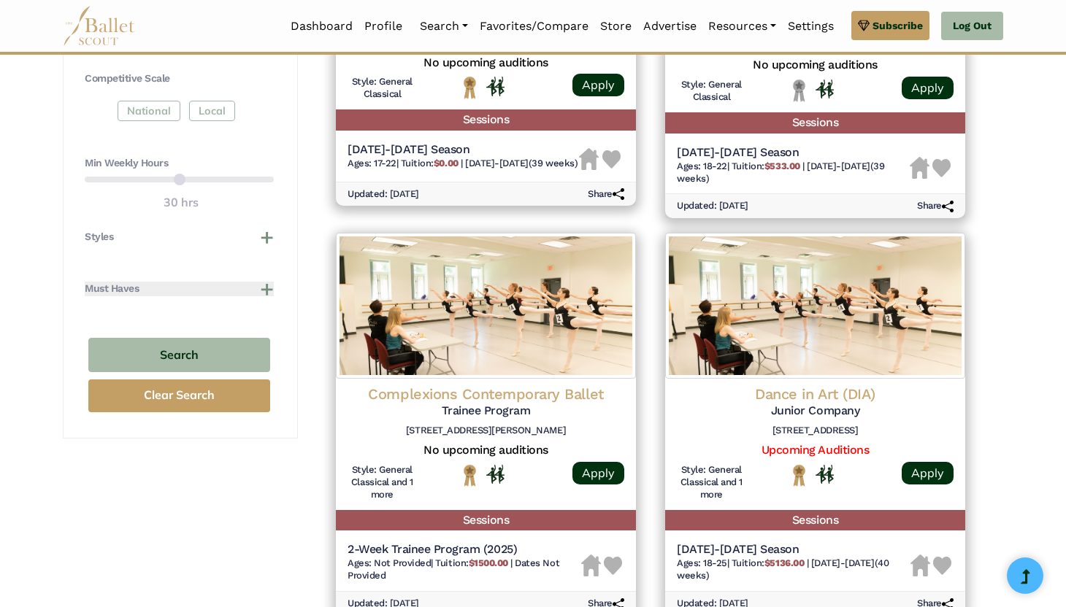
click at [266, 283] on button "Must Haves" at bounding box center [179, 289] width 189 height 15
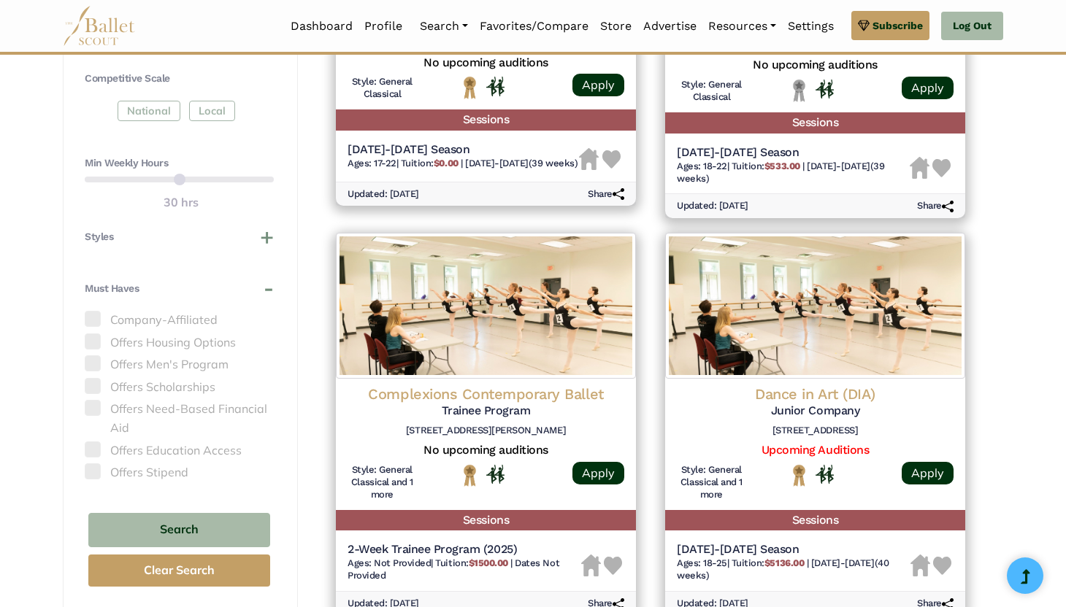
click at [275, 285] on div "**********" at bounding box center [180, 38] width 235 height 1151
click at [266, 291] on button "Must Haves" at bounding box center [179, 289] width 189 height 15
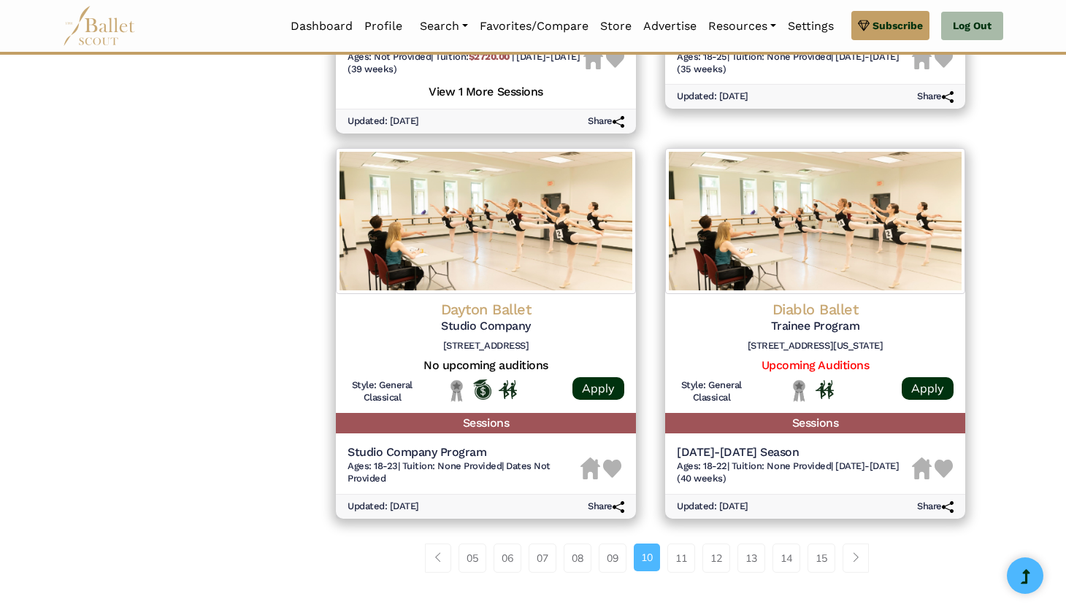
scroll to position [1796, 0]
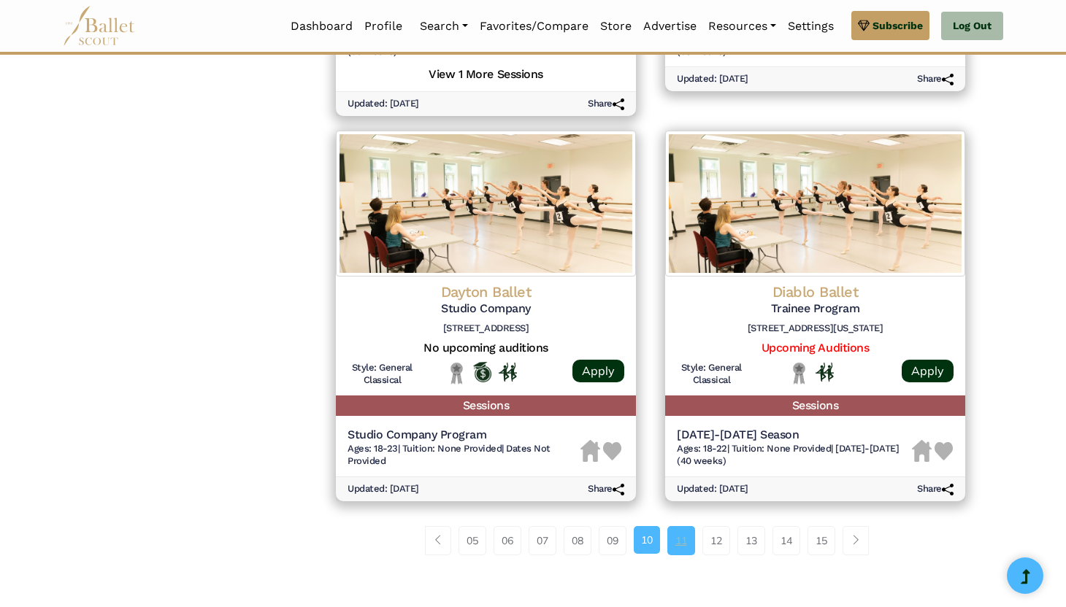
click at [678, 540] on link "11" at bounding box center [681, 540] width 28 height 29
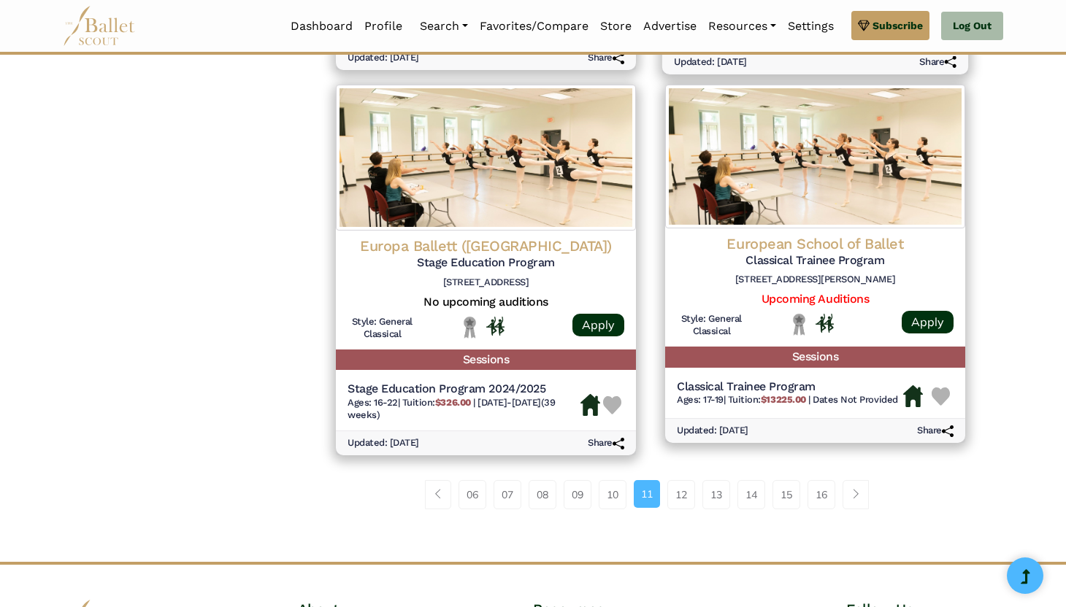
scroll to position [1833, 0]
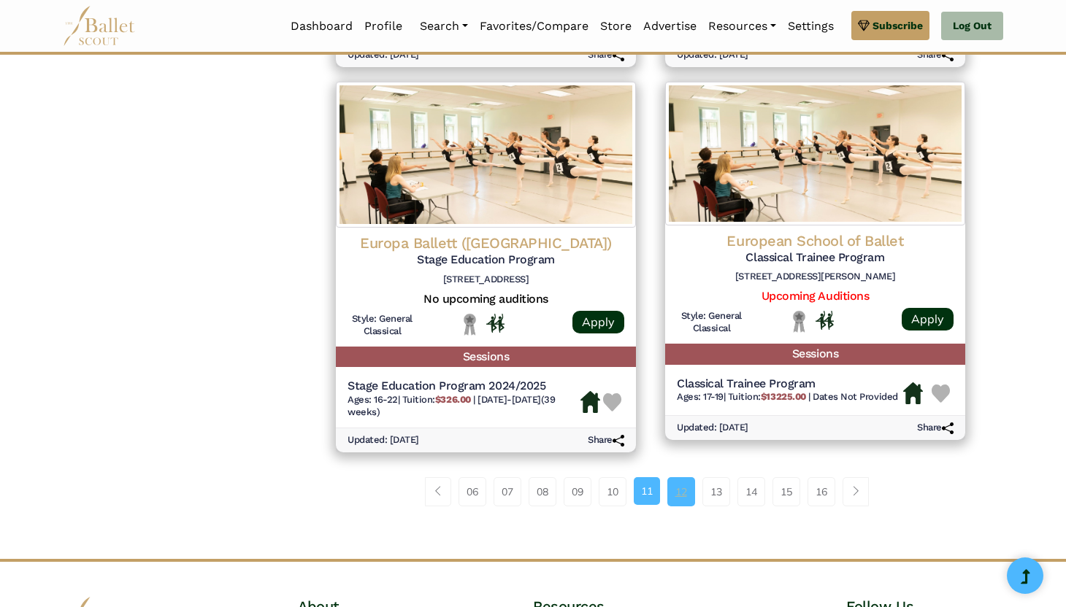
click at [678, 491] on link "12" at bounding box center [681, 492] width 28 height 29
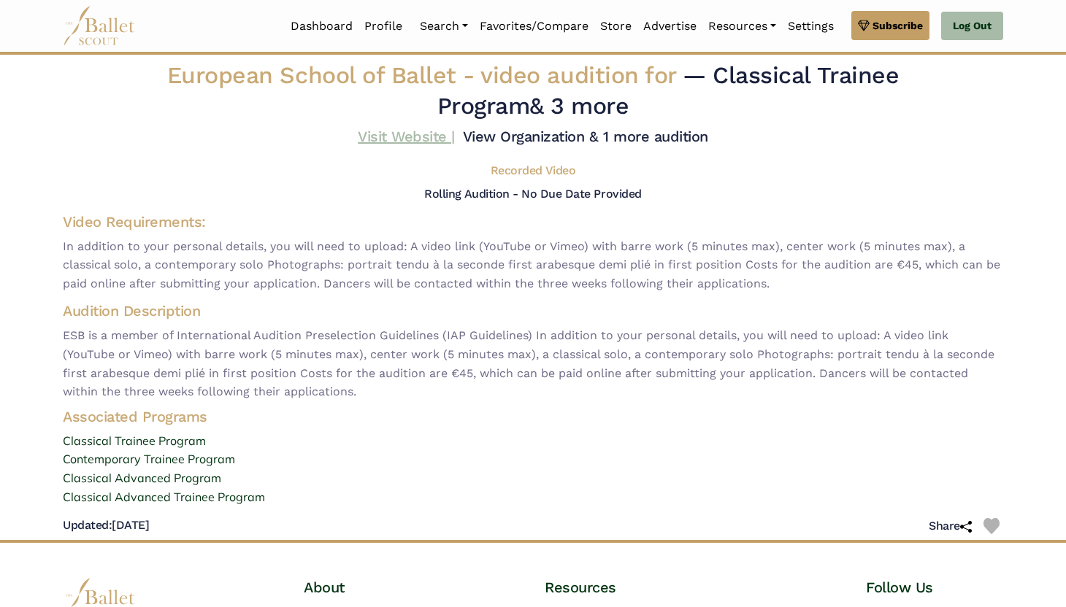
click at [394, 141] on link "Visit Website |" at bounding box center [406, 137] width 97 height 18
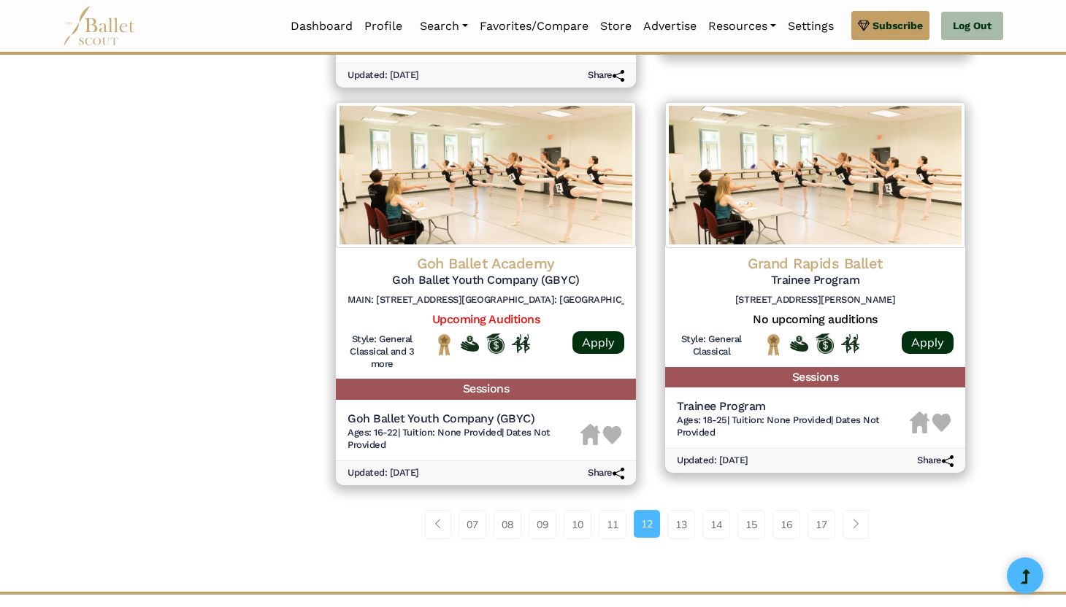
scroll to position [1826, 0]
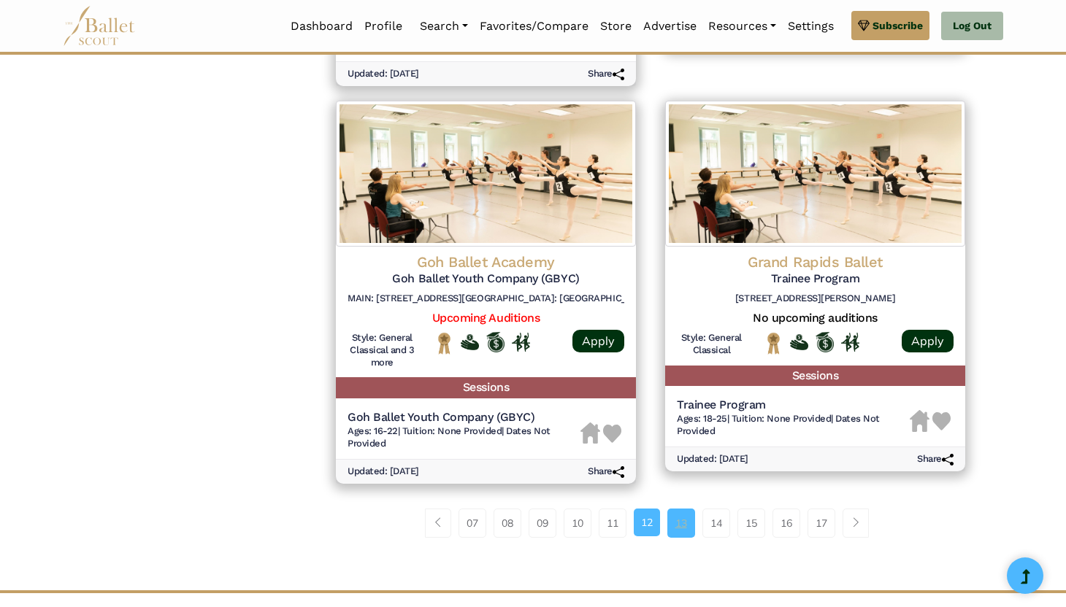
click at [685, 529] on link "13" at bounding box center [681, 523] width 28 height 29
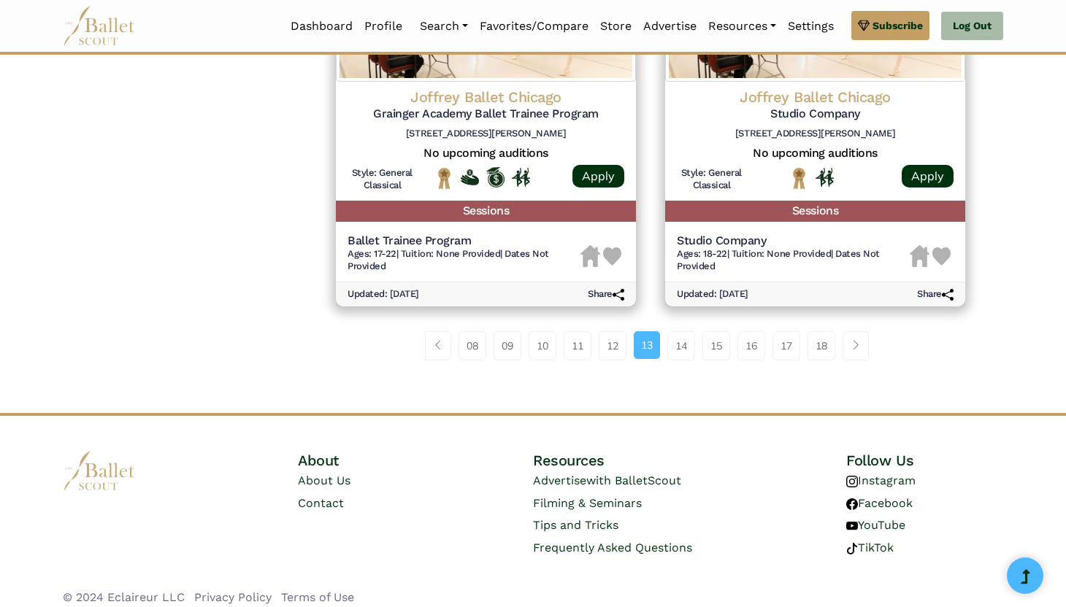
scroll to position [1979, 0]
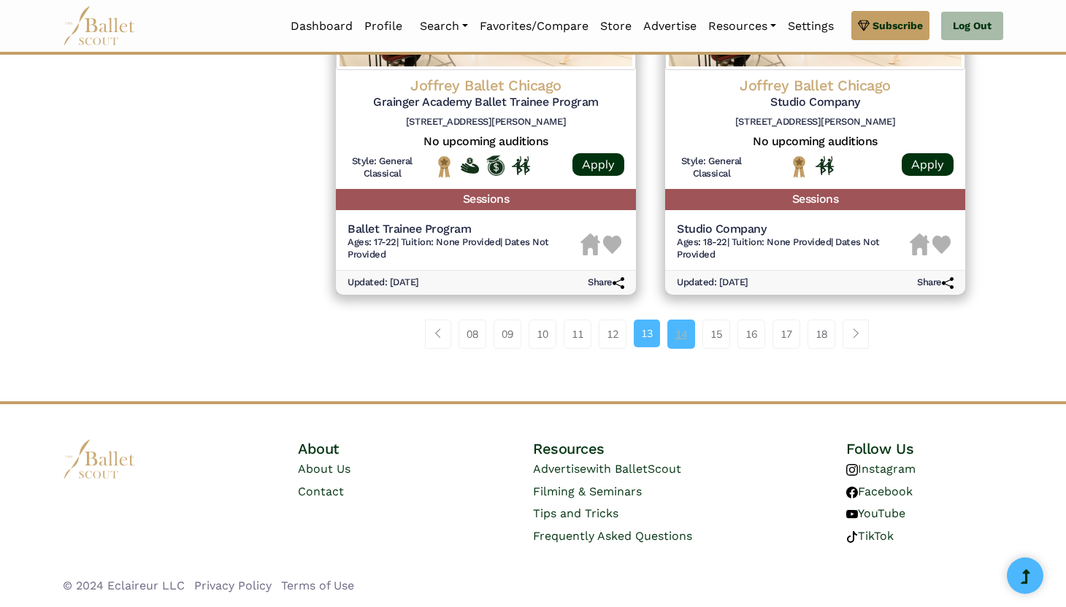
click at [679, 334] on link "14" at bounding box center [681, 334] width 28 height 29
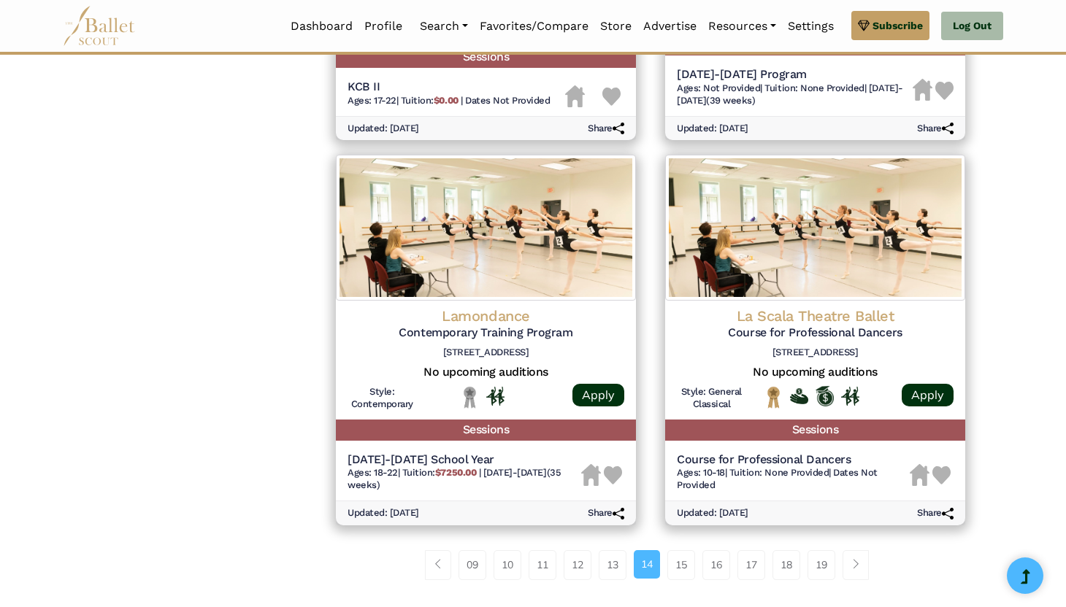
scroll to position [1740, 0]
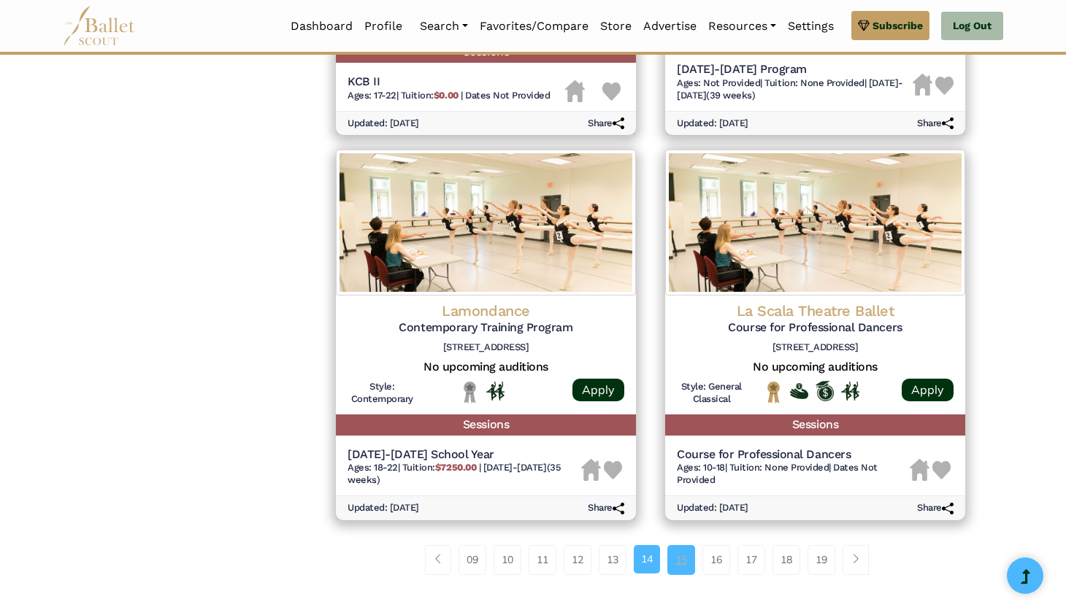
click at [681, 564] on link "15" at bounding box center [681, 559] width 28 height 29
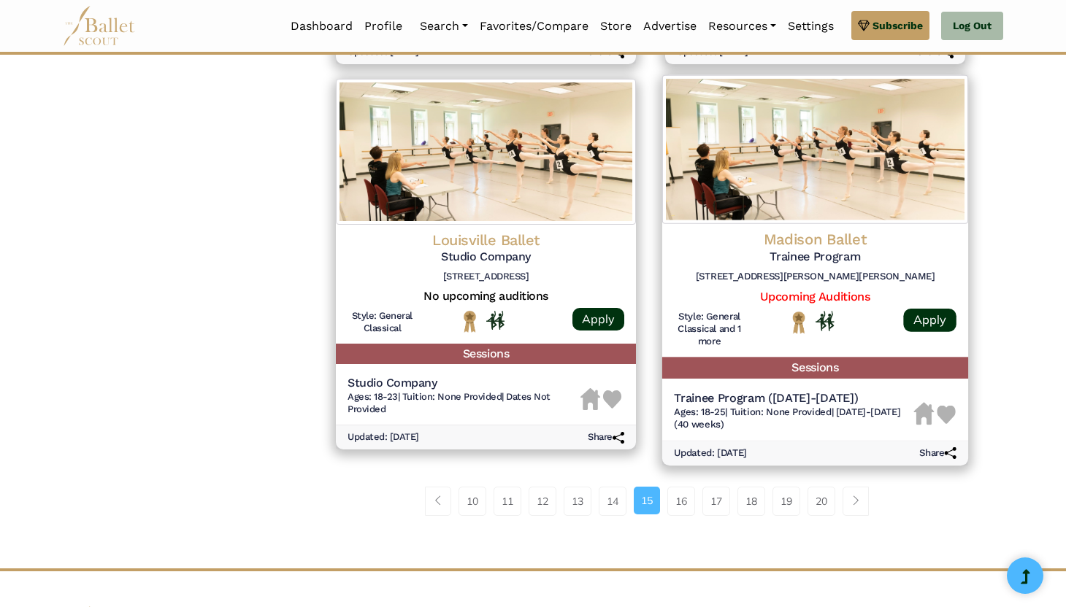
scroll to position [1827, 0]
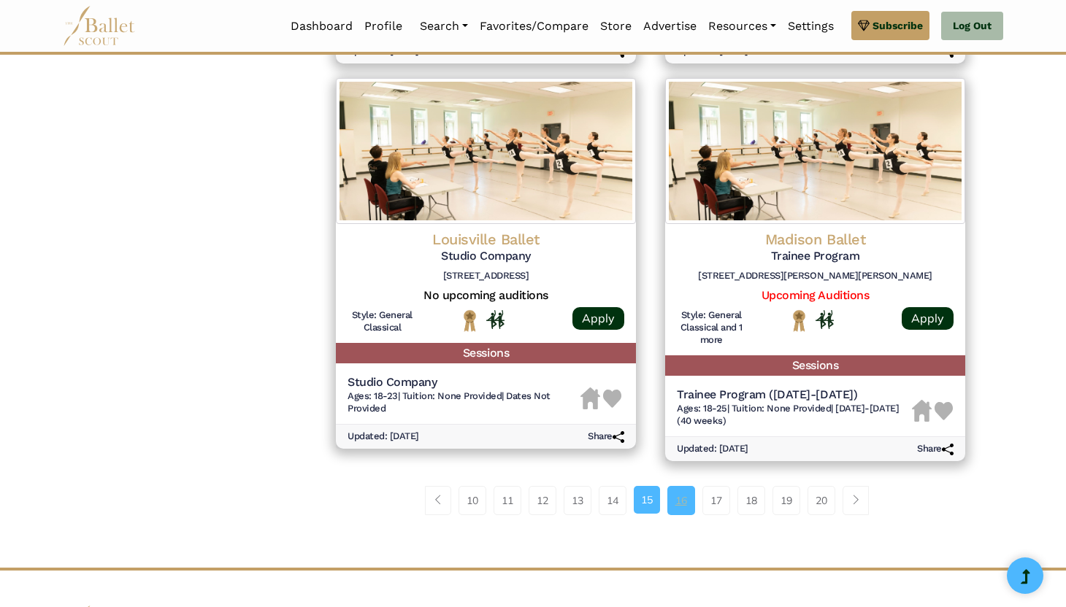
click at [680, 508] on link "16" at bounding box center [681, 500] width 28 height 29
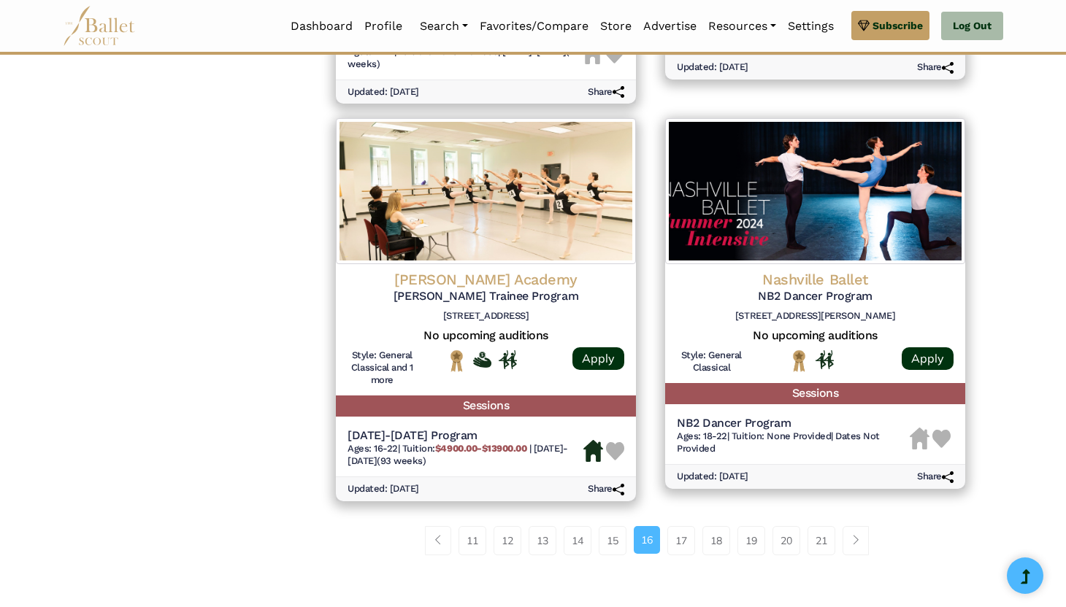
scroll to position [1778, 0]
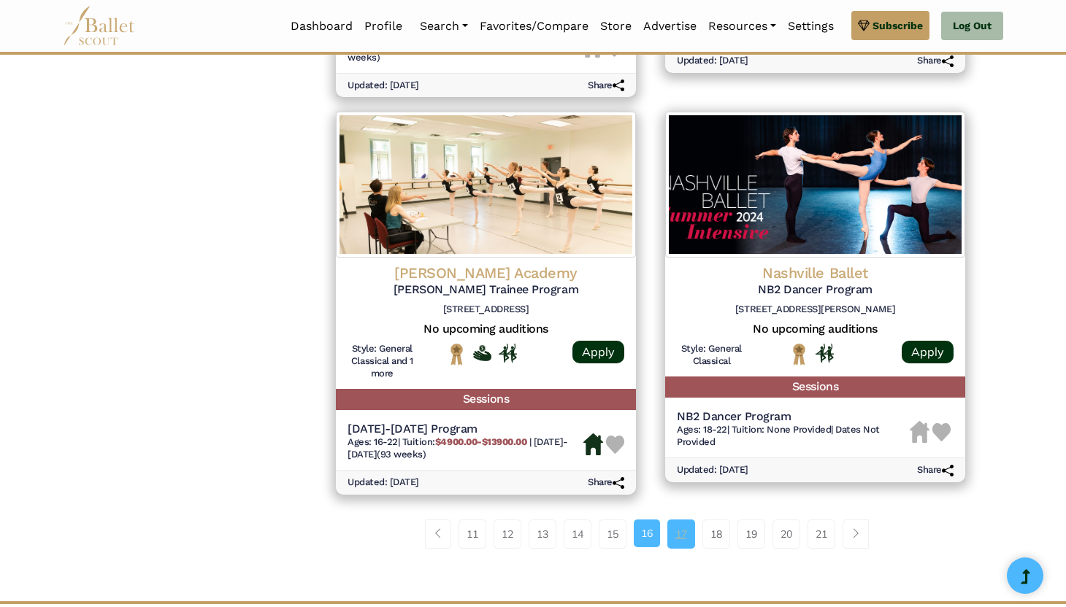
click at [683, 530] on link "17" at bounding box center [681, 534] width 28 height 29
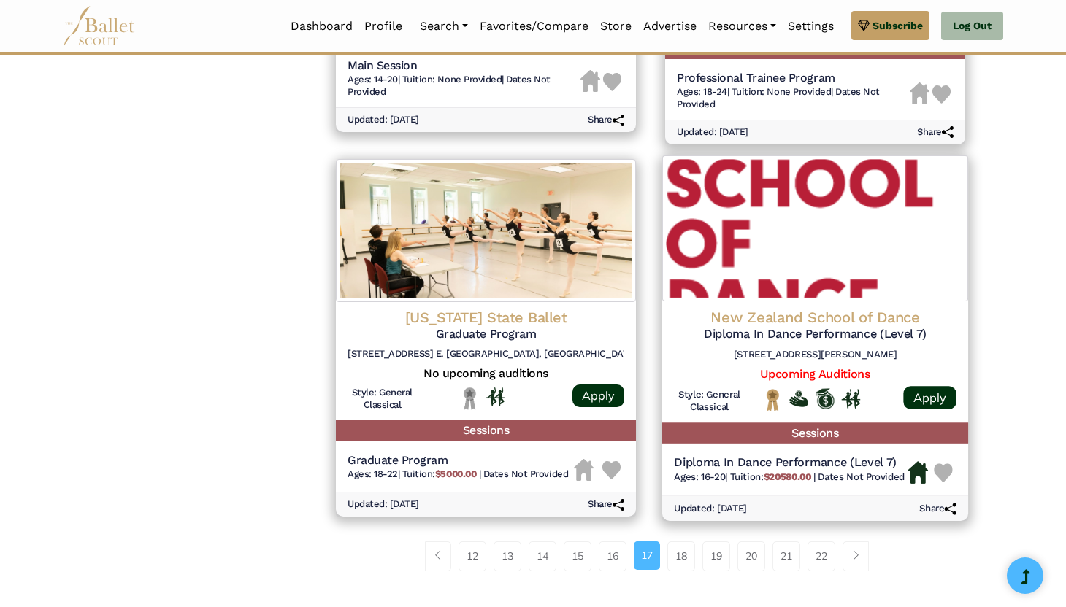
scroll to position [1722, 0]
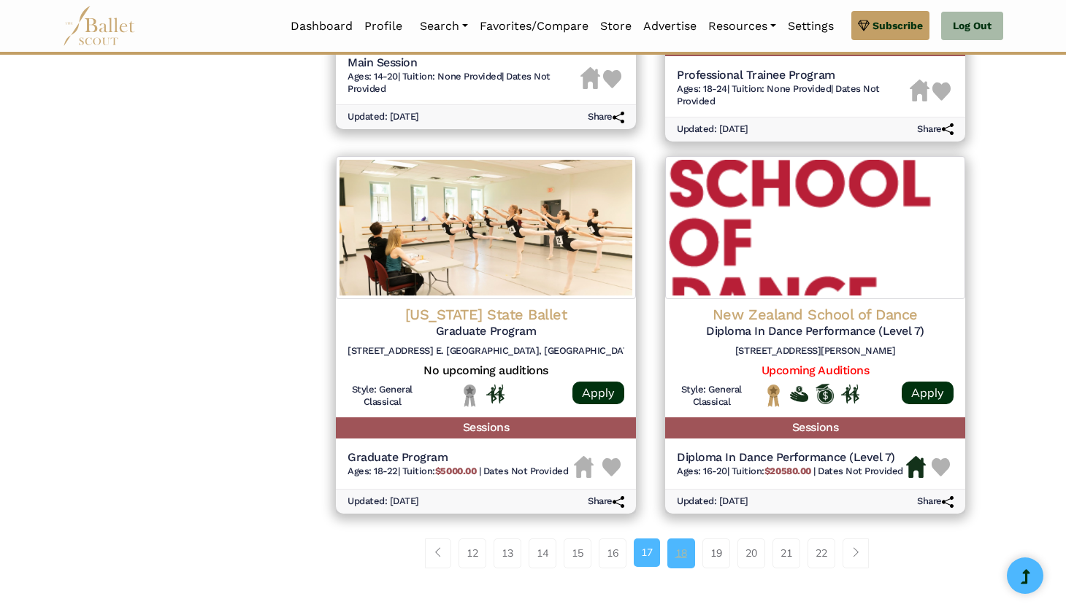
click at [682, 553] on link "18" at bounding box center [681, 553] width 28 height 29
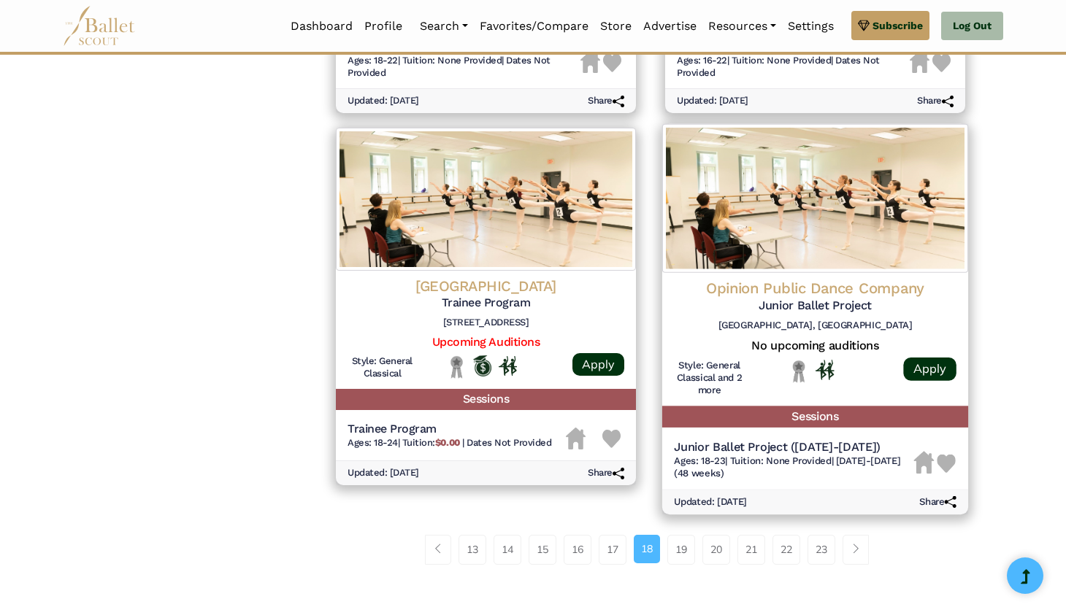
scroll to position [1757, 0]
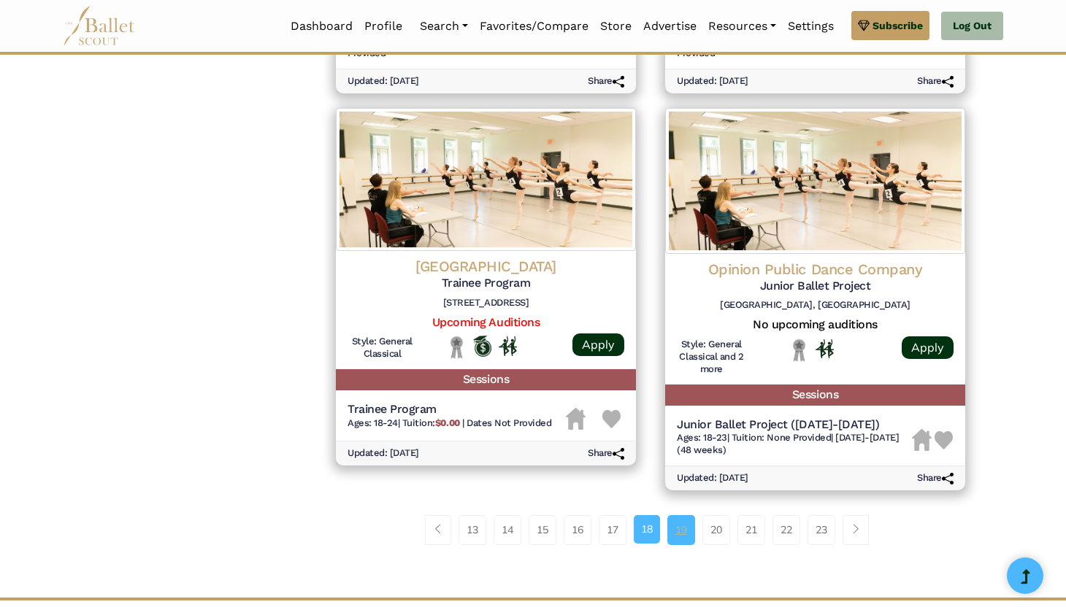
click at [675, 540] on link "19" at bounding box center [681, 529] width 28 height 29
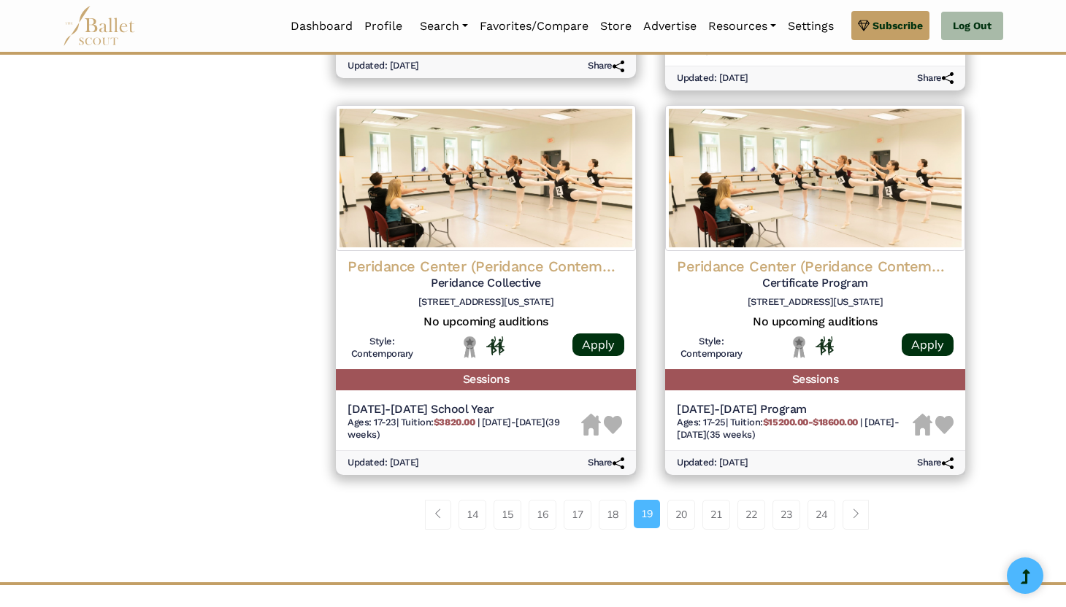
scroll to position [1817, 0]
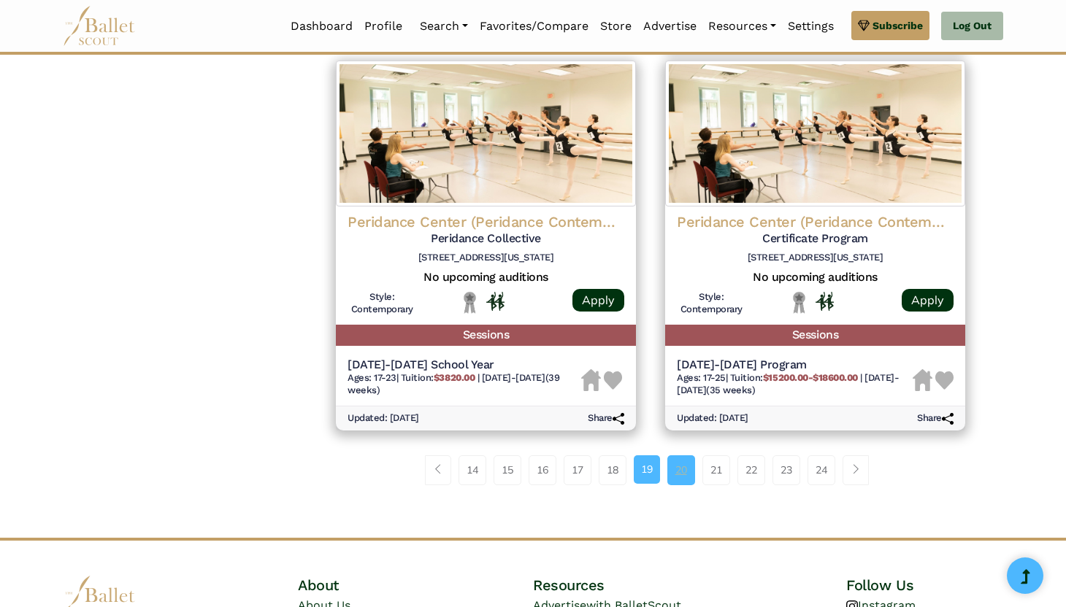
click at [683, 467] on link "20" at bounding box center [681, 470] width 28 height 29
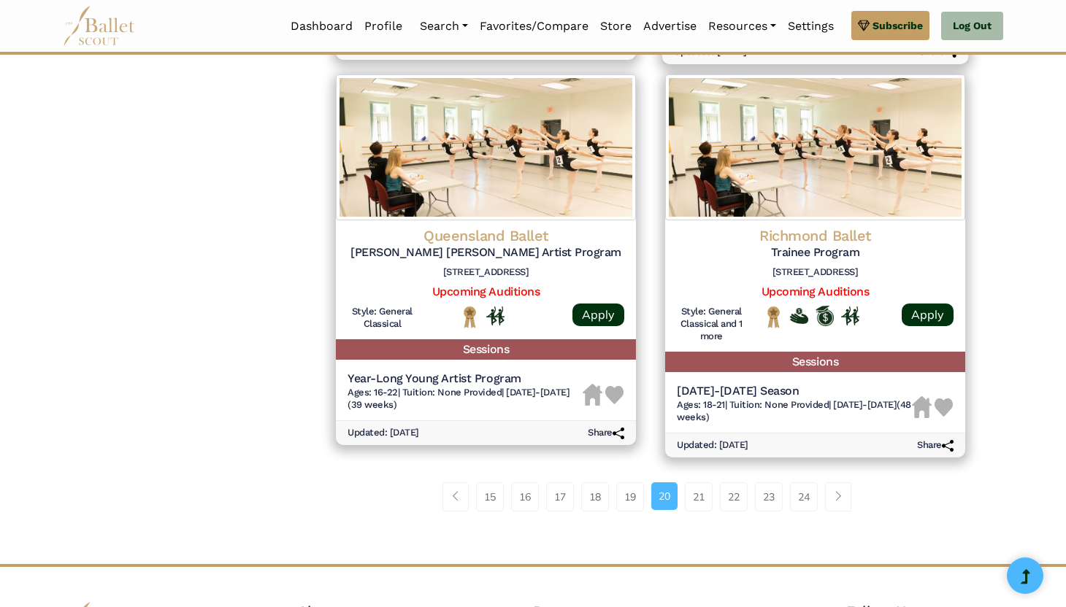
scroll to position [1833, 0]
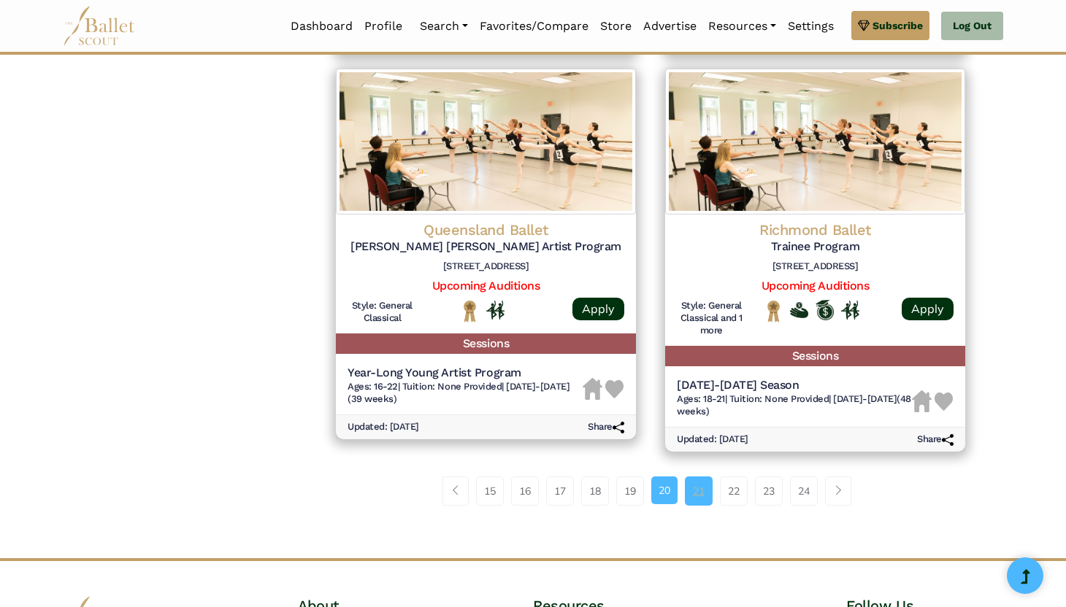
click at [697, 497] on link "21" at bounding box center [699, 491] width 28 height 29
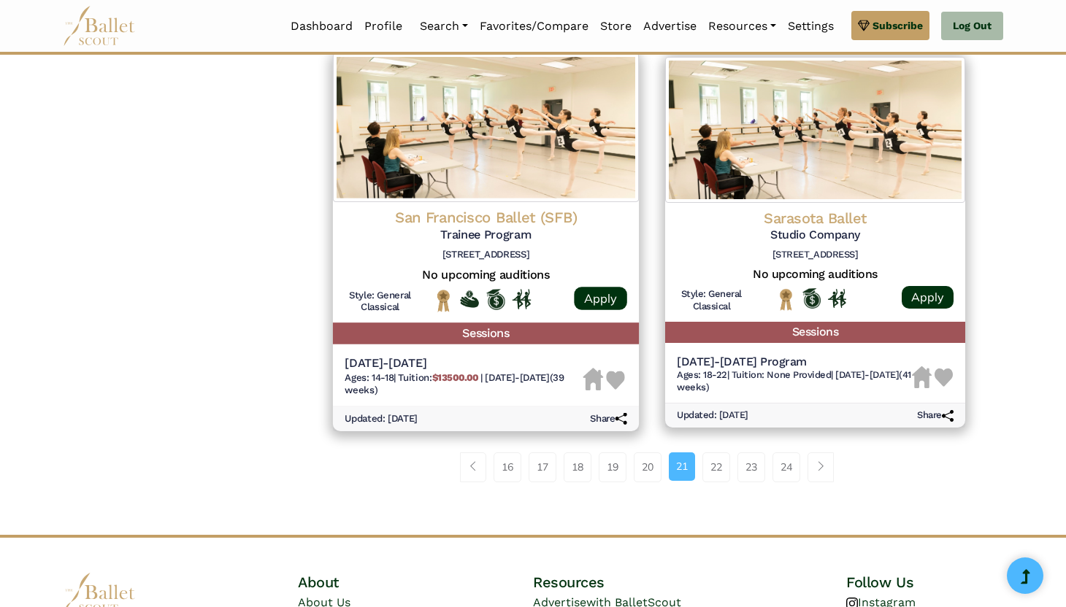
scroll to position [1833, 0]
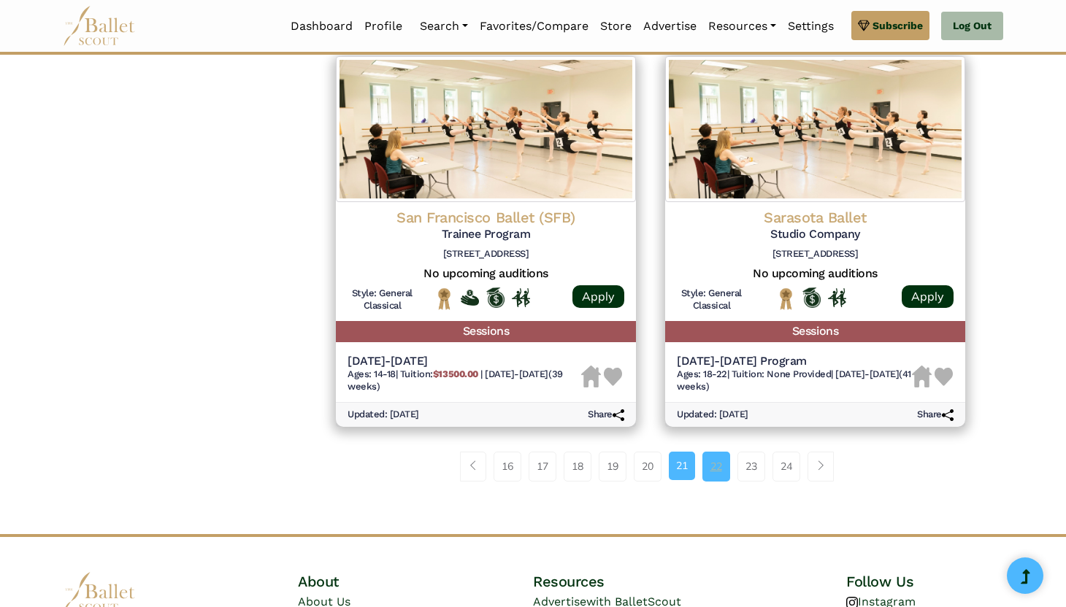
click at [714, 460] on link "22" at bounding box center [716, 466] width 28 height 29
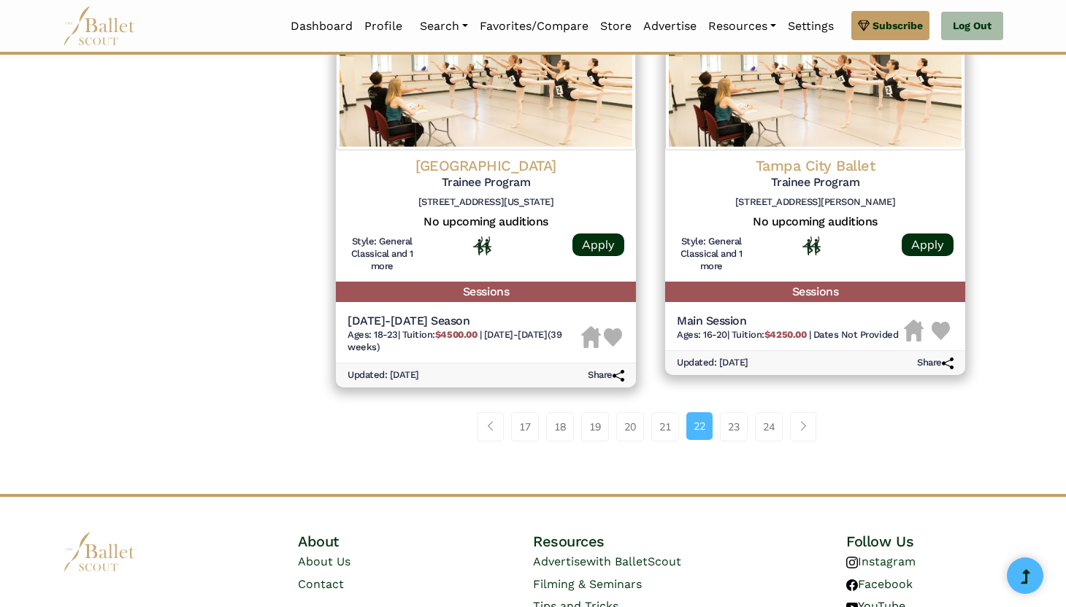
scroll to position [1911, 0]
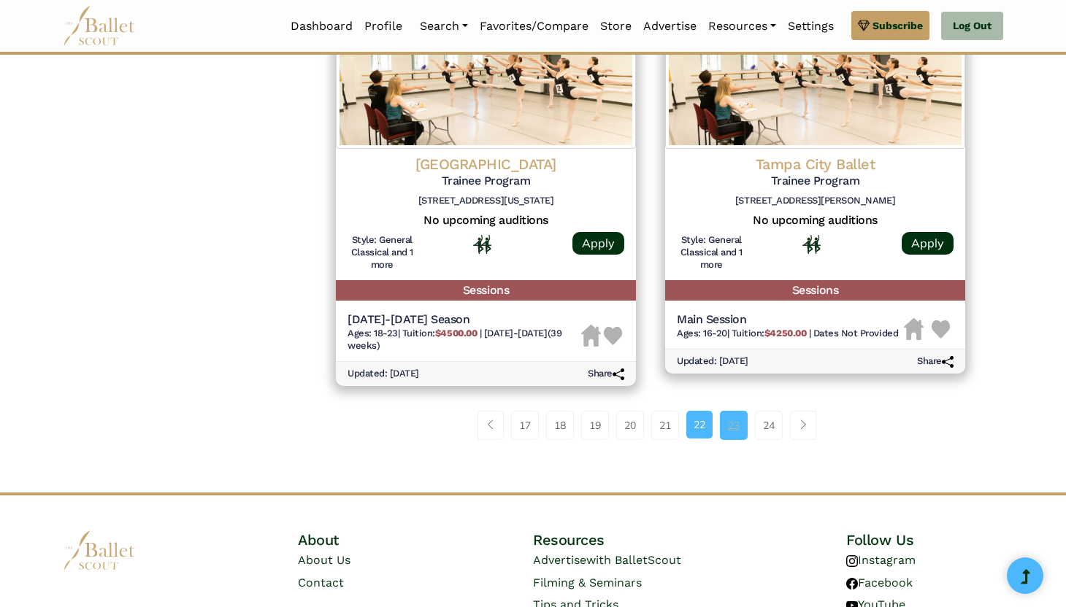
click at [731, 415] on link "23" at bounding box center [734, 425] width 28 height 29
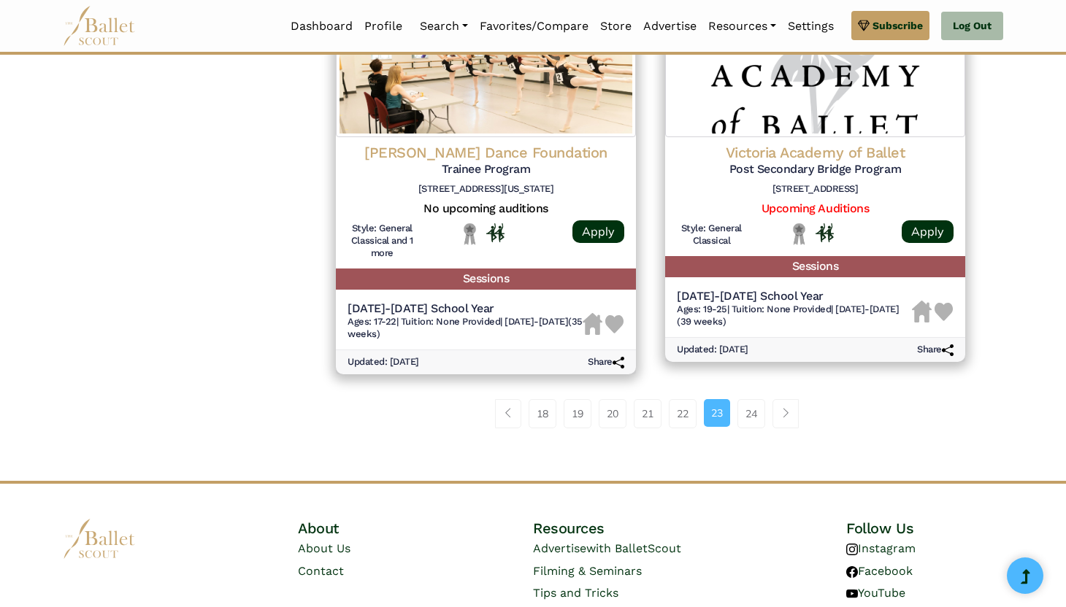
scroll to position [1906, 0]
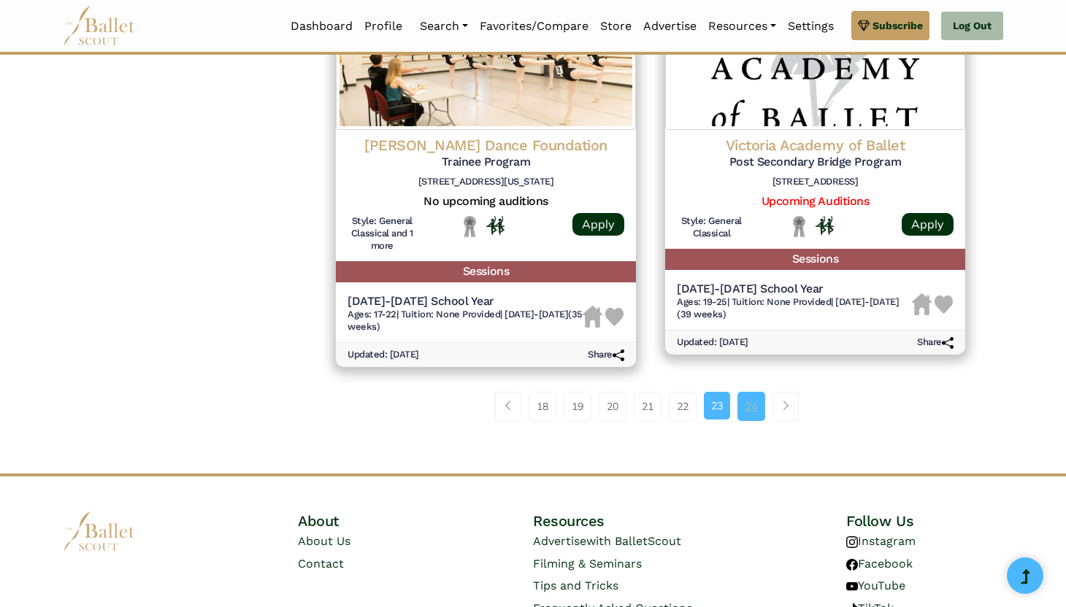
click at [745, 402] on link "24" at bounding box center [751, 406] width 28 height 29
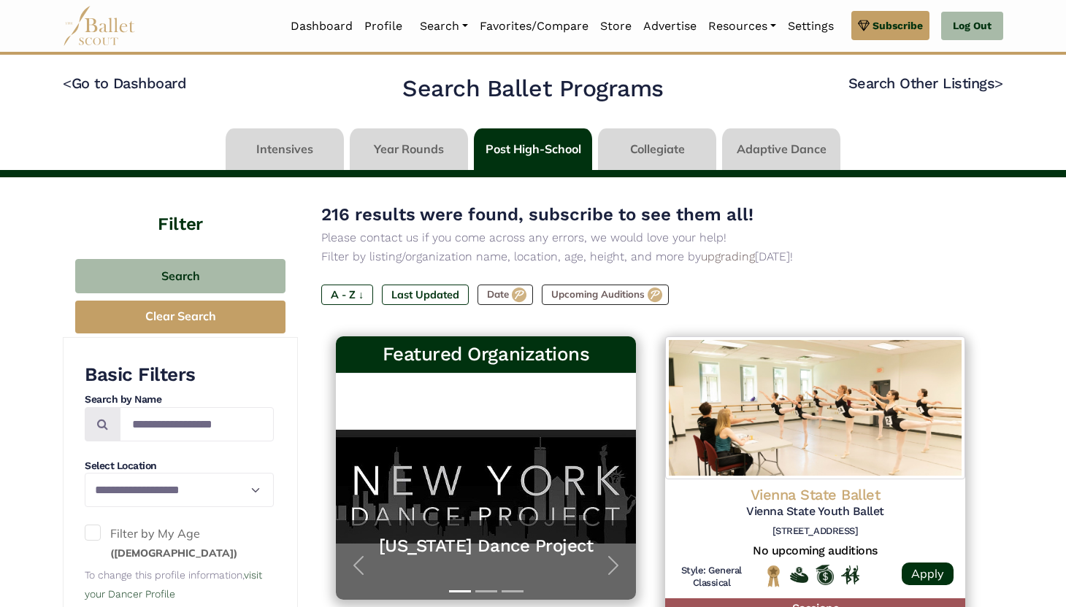
click at [442, 153] on link at bounding box center [409, 150] width 118 height 42
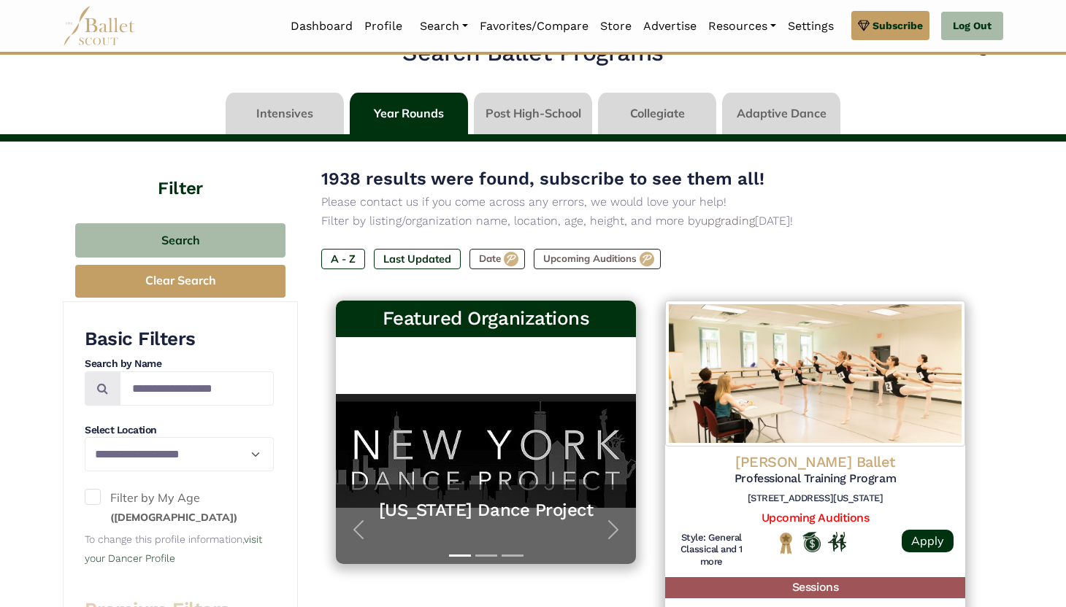
scroll to position [37, 0]
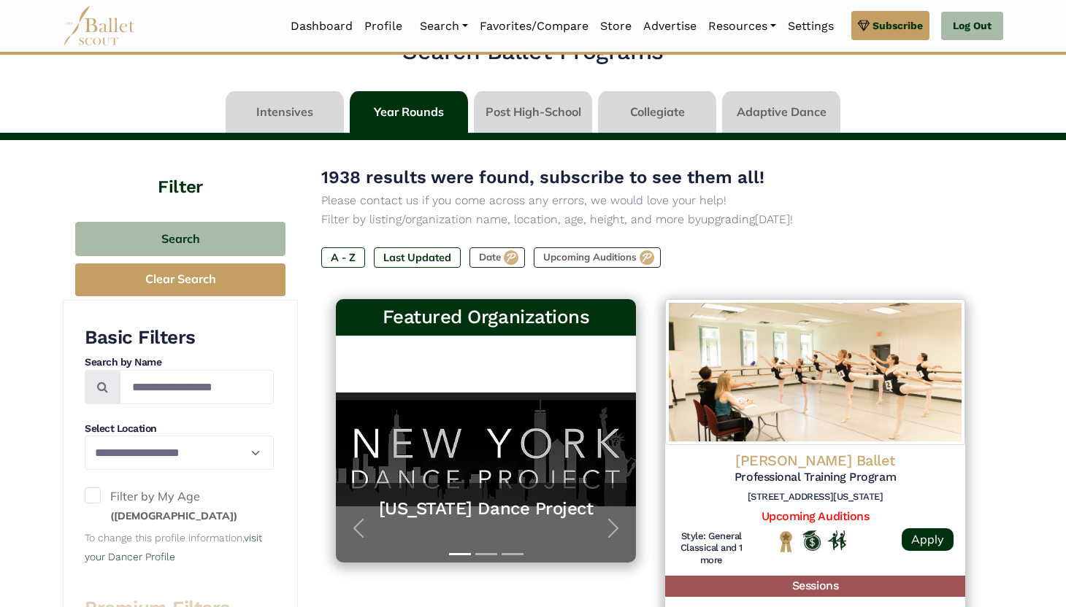
click at [95, 497] on span at bounding box center [93, 496] width 16 height 16
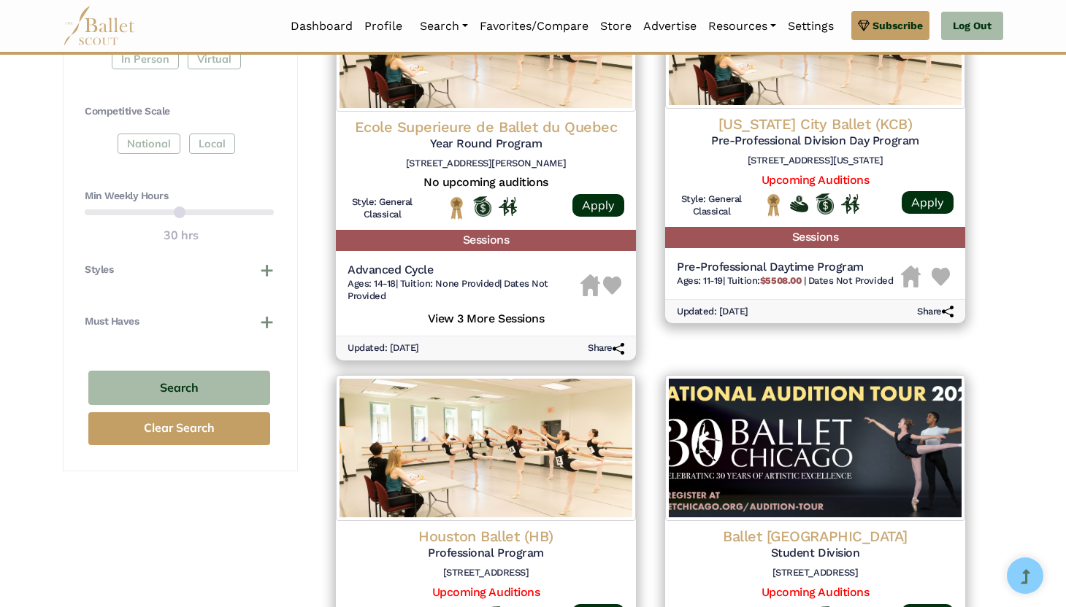
scroll to position [770, 0]
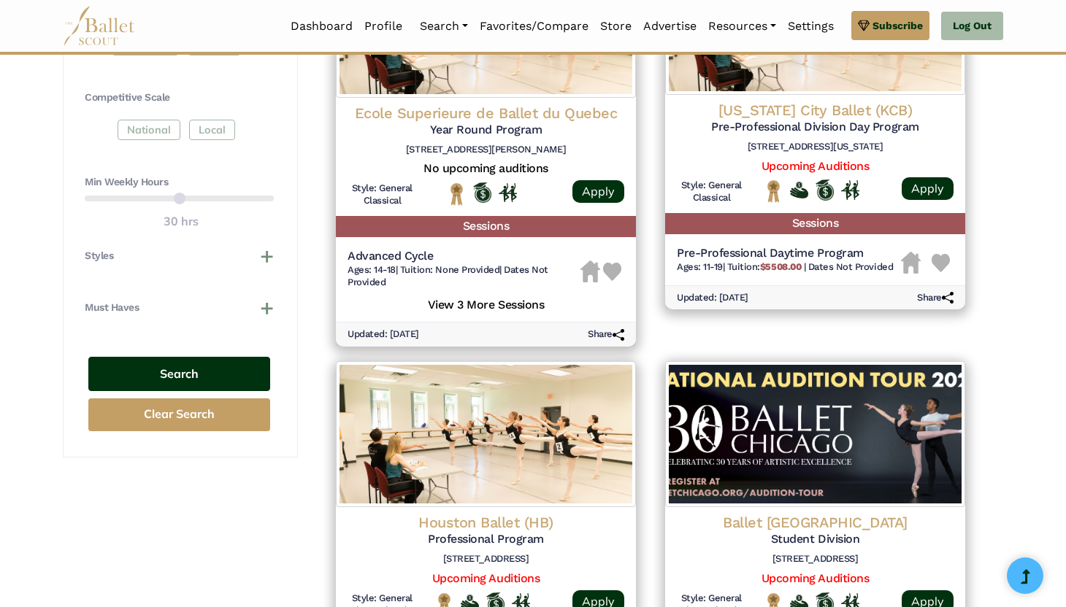
click at [197, 380] on button "Search" at bounding box center [179, 374] width 182 height 34
